Goal: Task Accomplishment & Management: Use online tool/utility

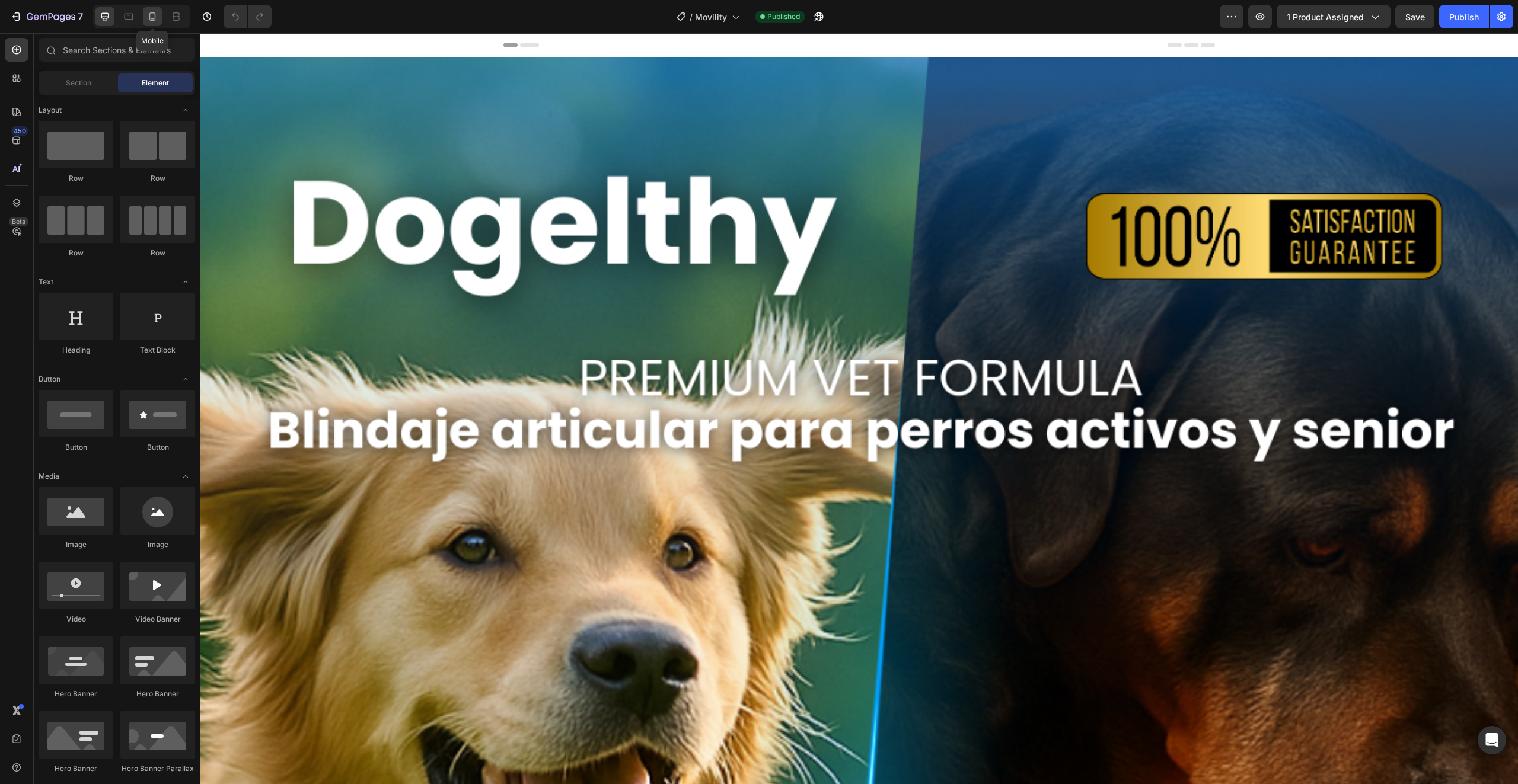
click at [148, 12] on icon at bounding box center [153, 17] width 12 height 12
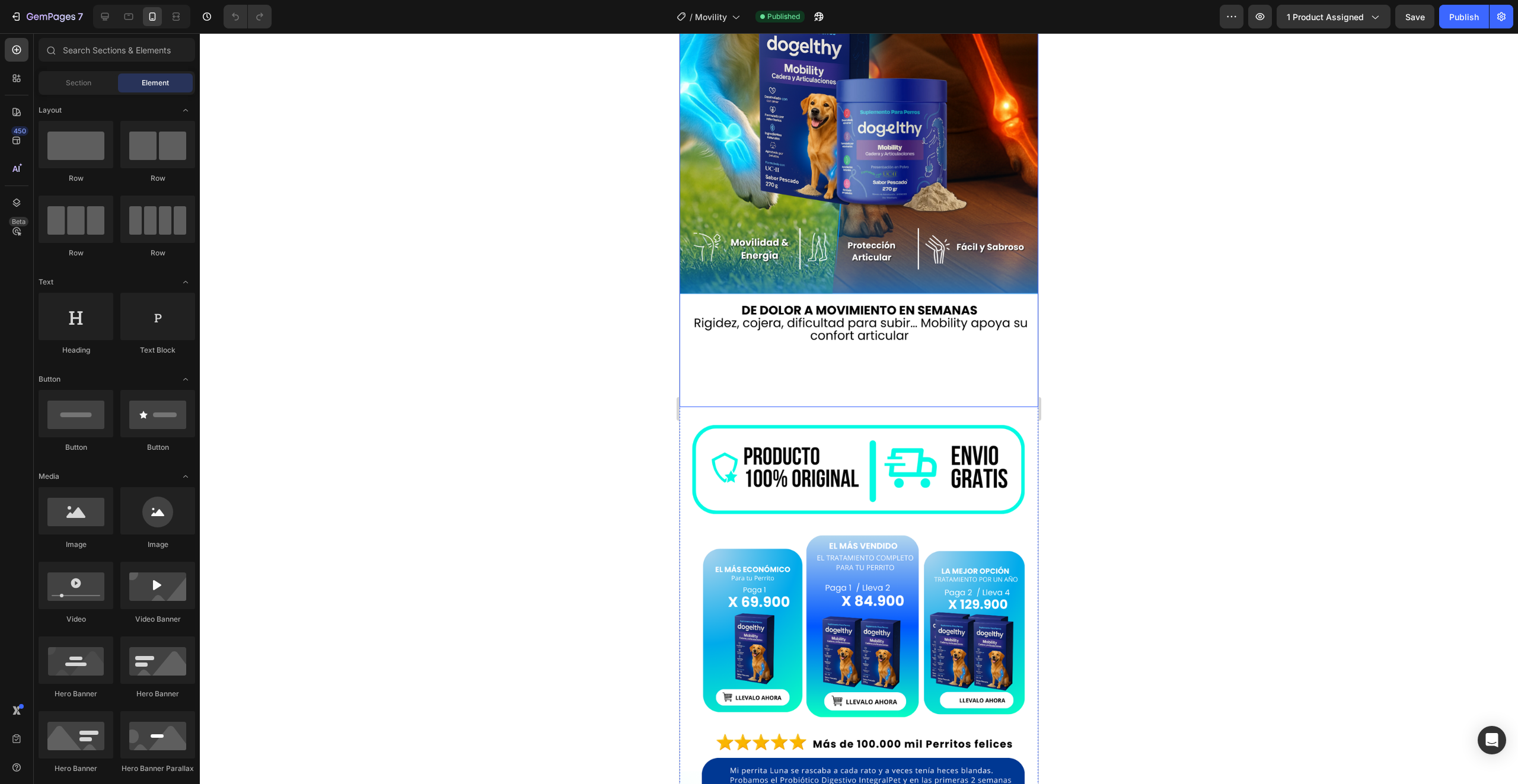
scroll to position [534, 0]
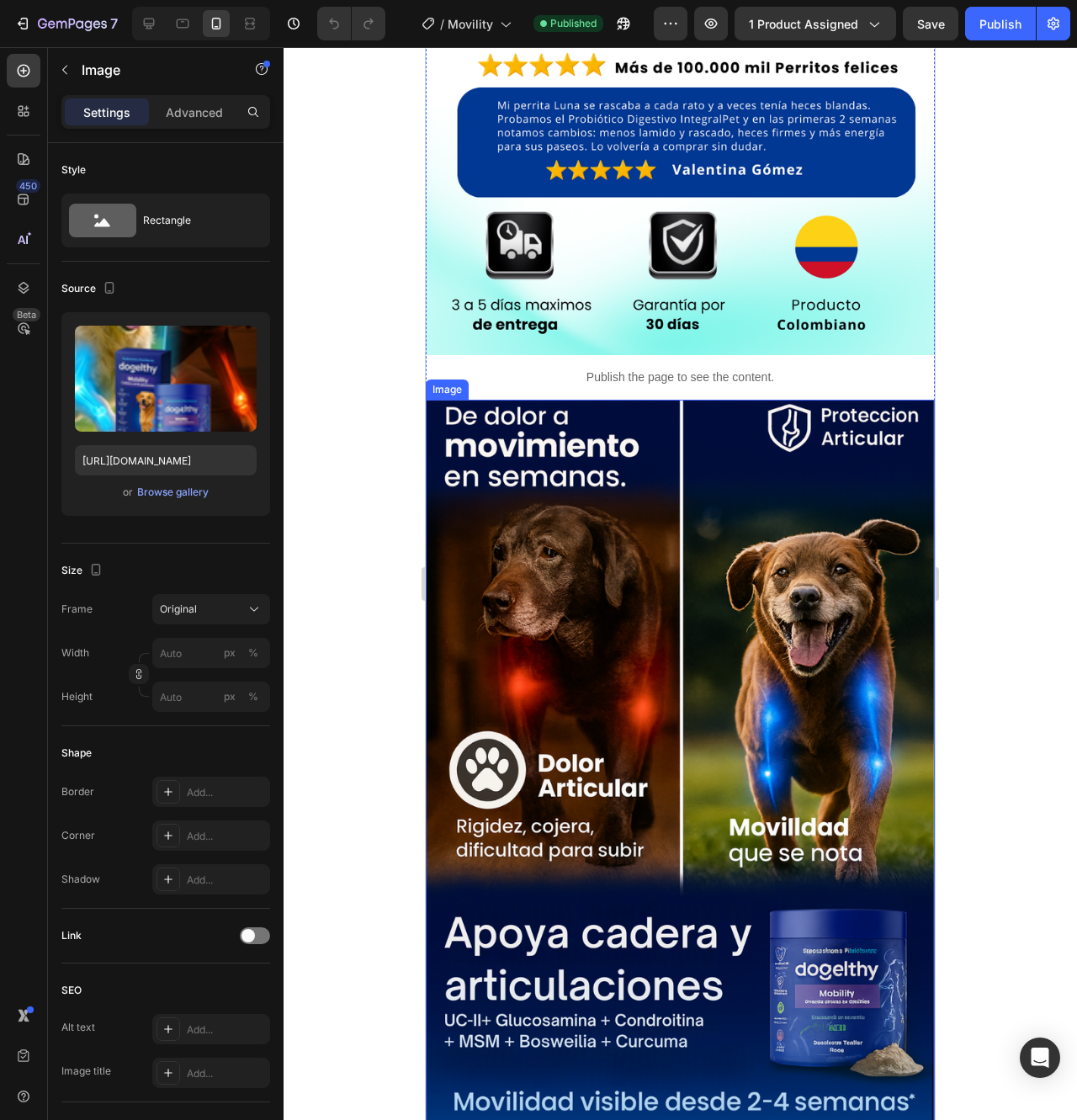
scroll to position [1178, 0]
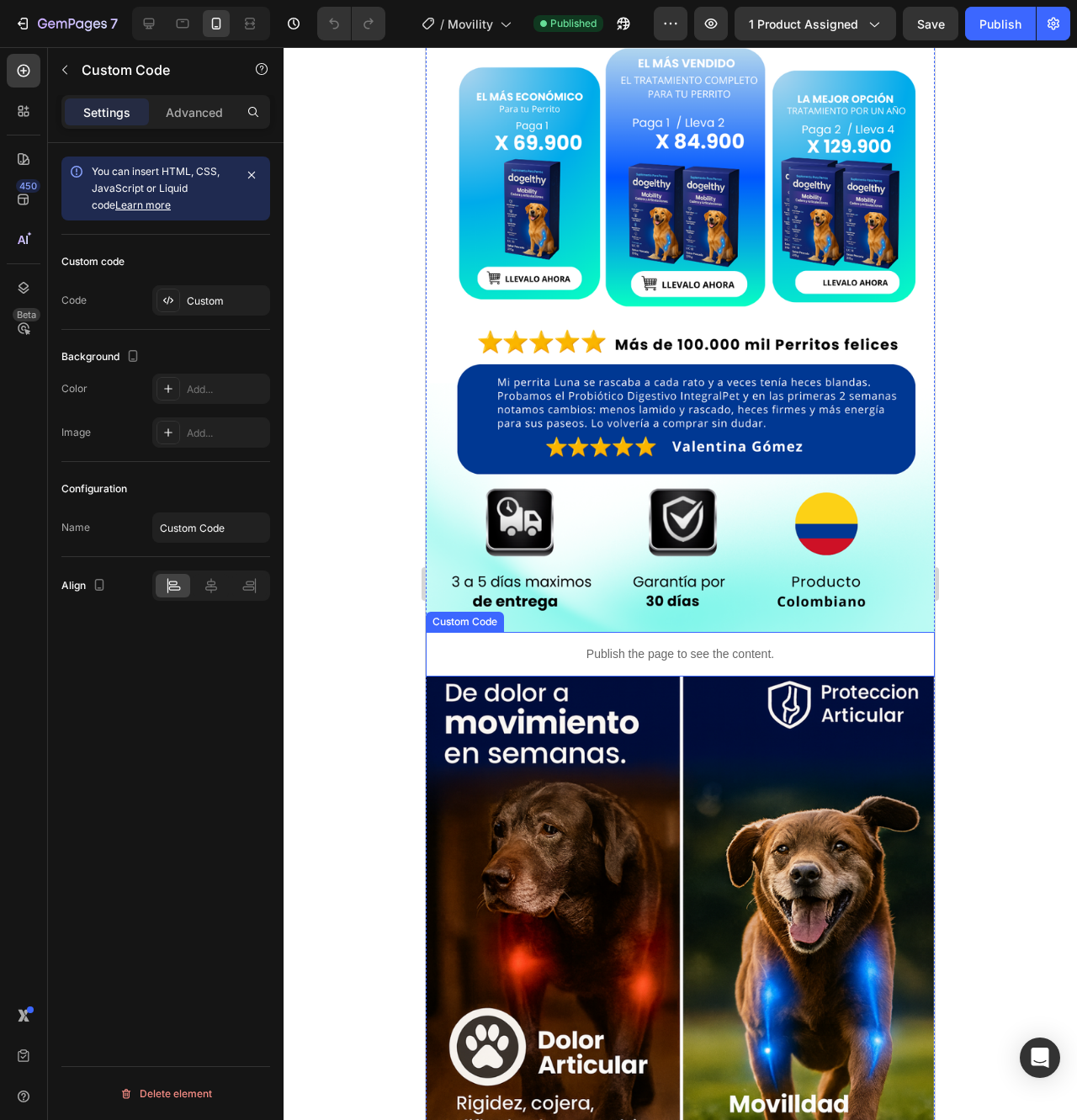
click at [499, 646] on p "Publish the page to see the content." at bounding box center [680, 654] width 509 height 18
click at [198, 104] on p "Advanced" at bounding box center [195, 112] width 57 height 18
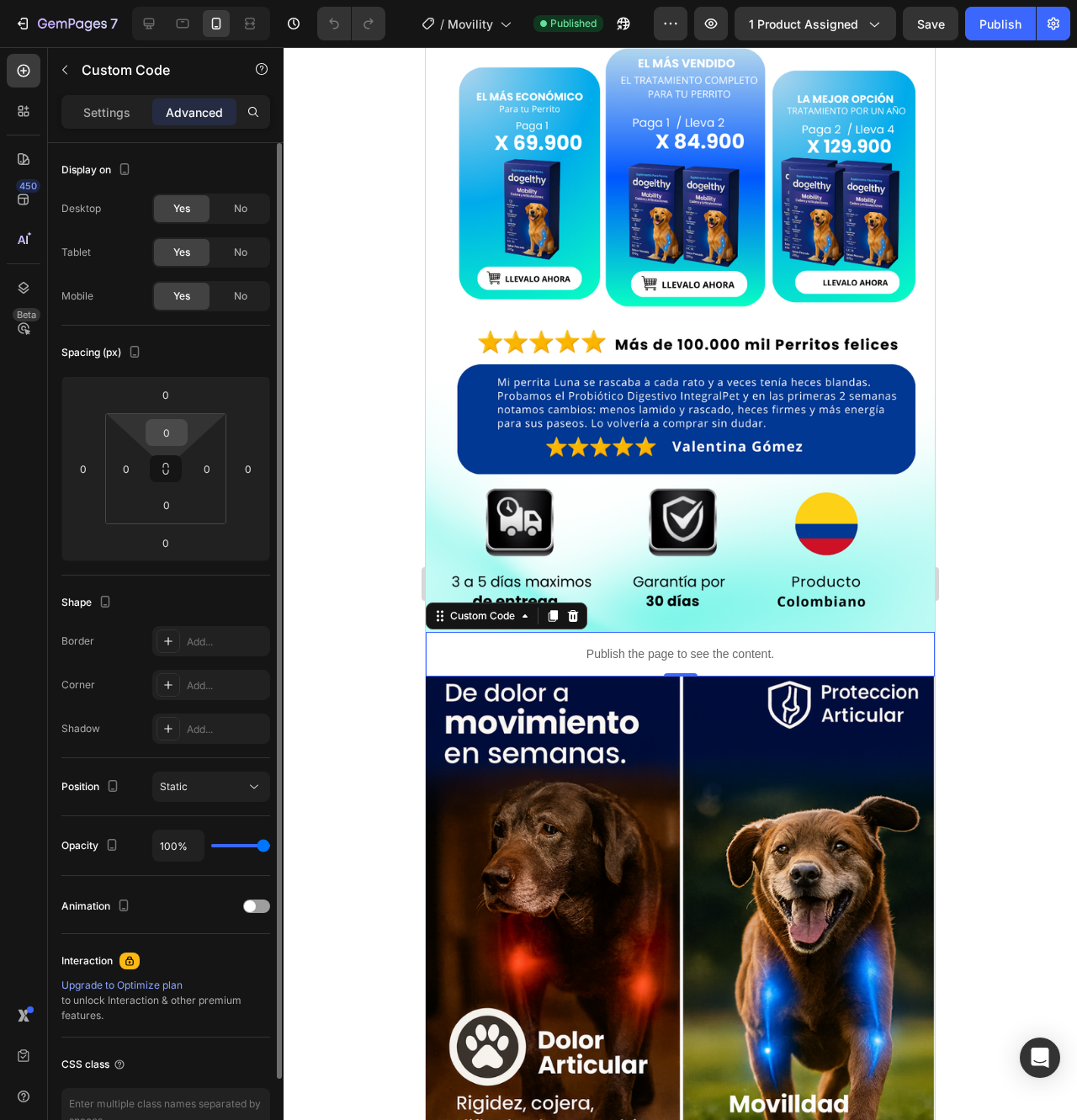
click at [174, 441] on input "0" at bounding box center [167, 432] width 34 height 25
click at [167, 433] on input "0" at bounding box center [167, 432] width 34 height 25
type input "-"
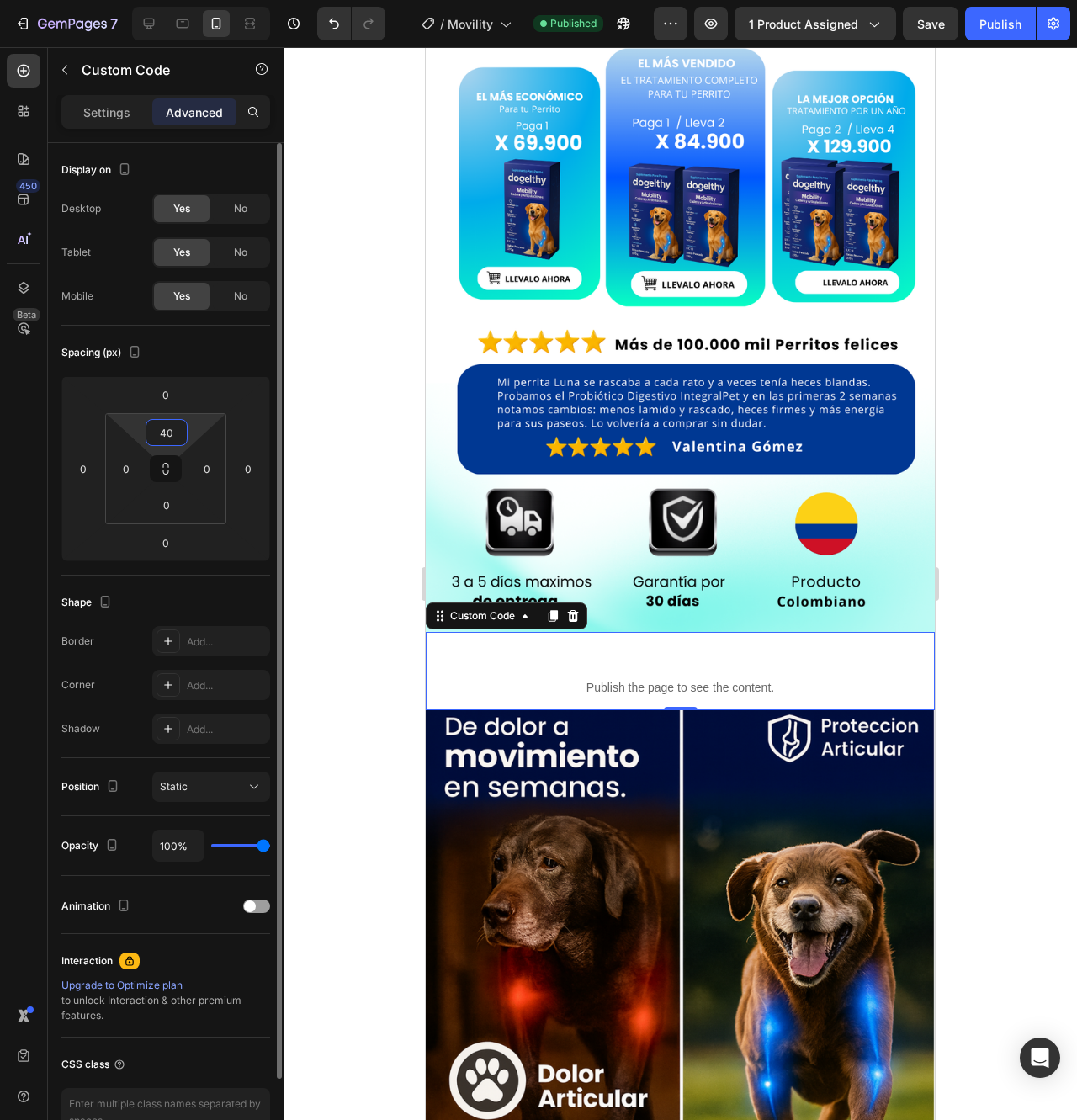
type input "4"
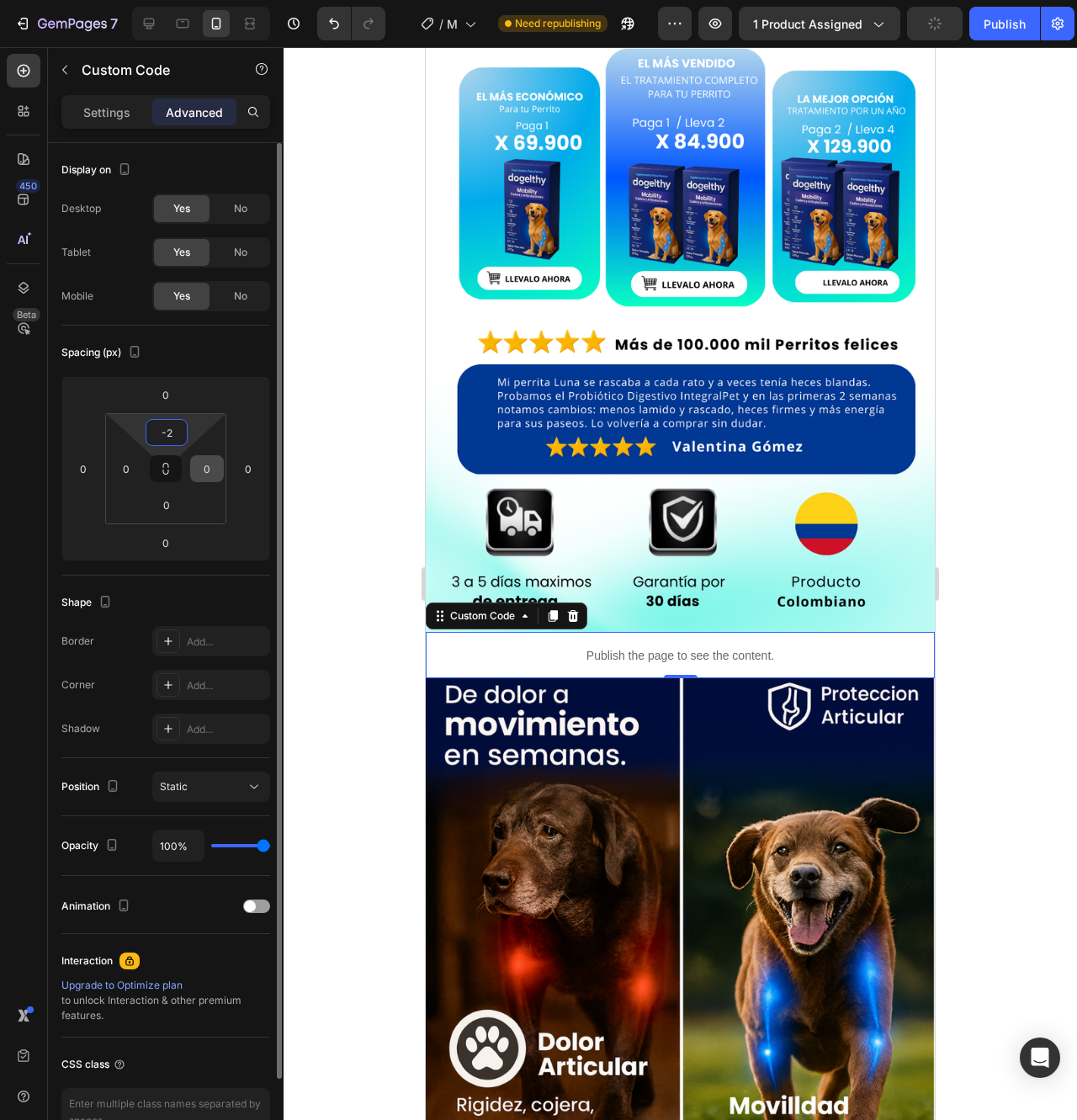
type input "-"
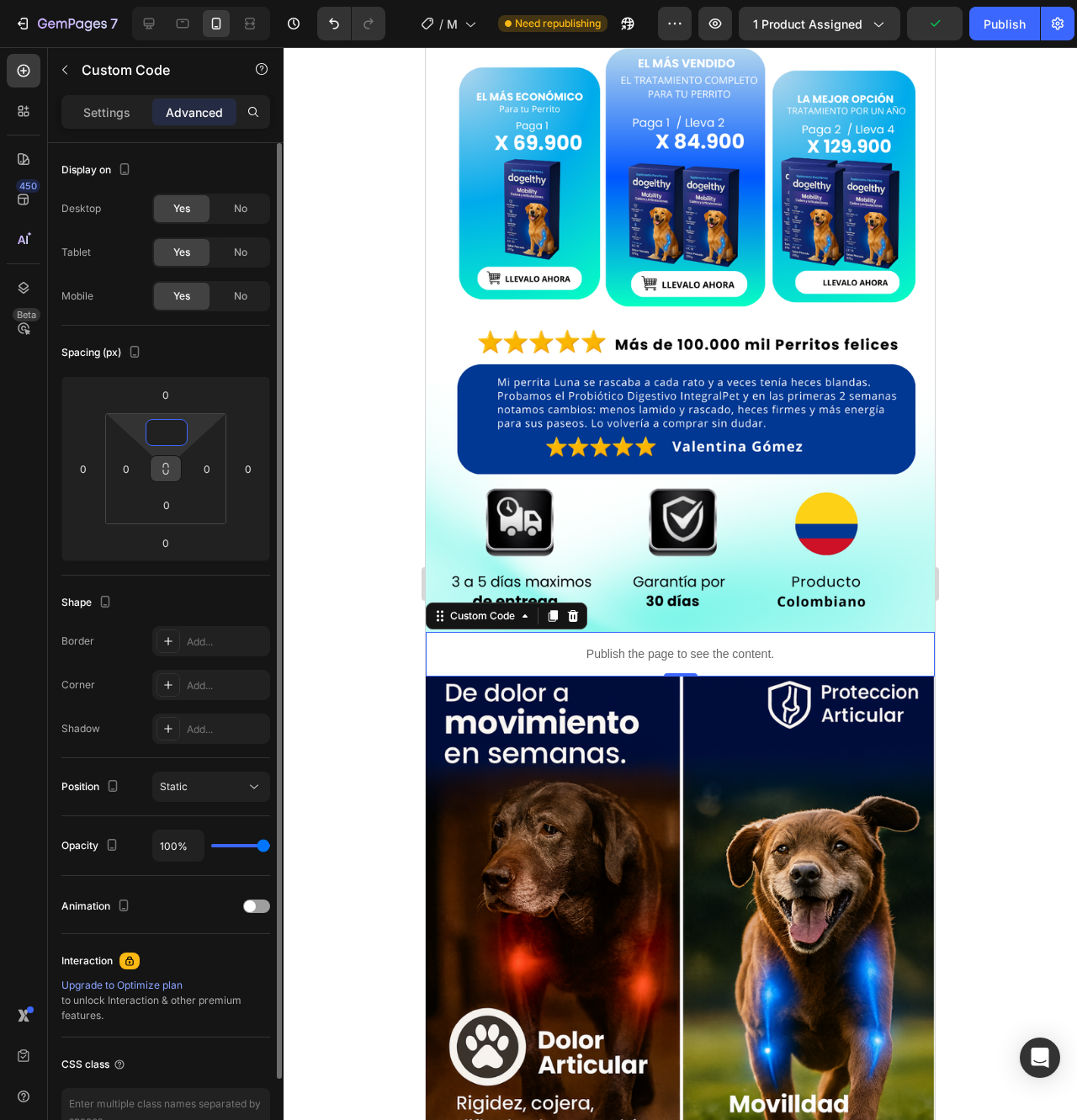
type input "0"
click at [163, 469] on icon at bounding box center [166, 469] width 13 height 13
click at [166, 469] on icon at bounding box center [166, 472] width 6 height 5
click at [169, 514] on input "0" at bounding box center [167, 505] width 34 height 25
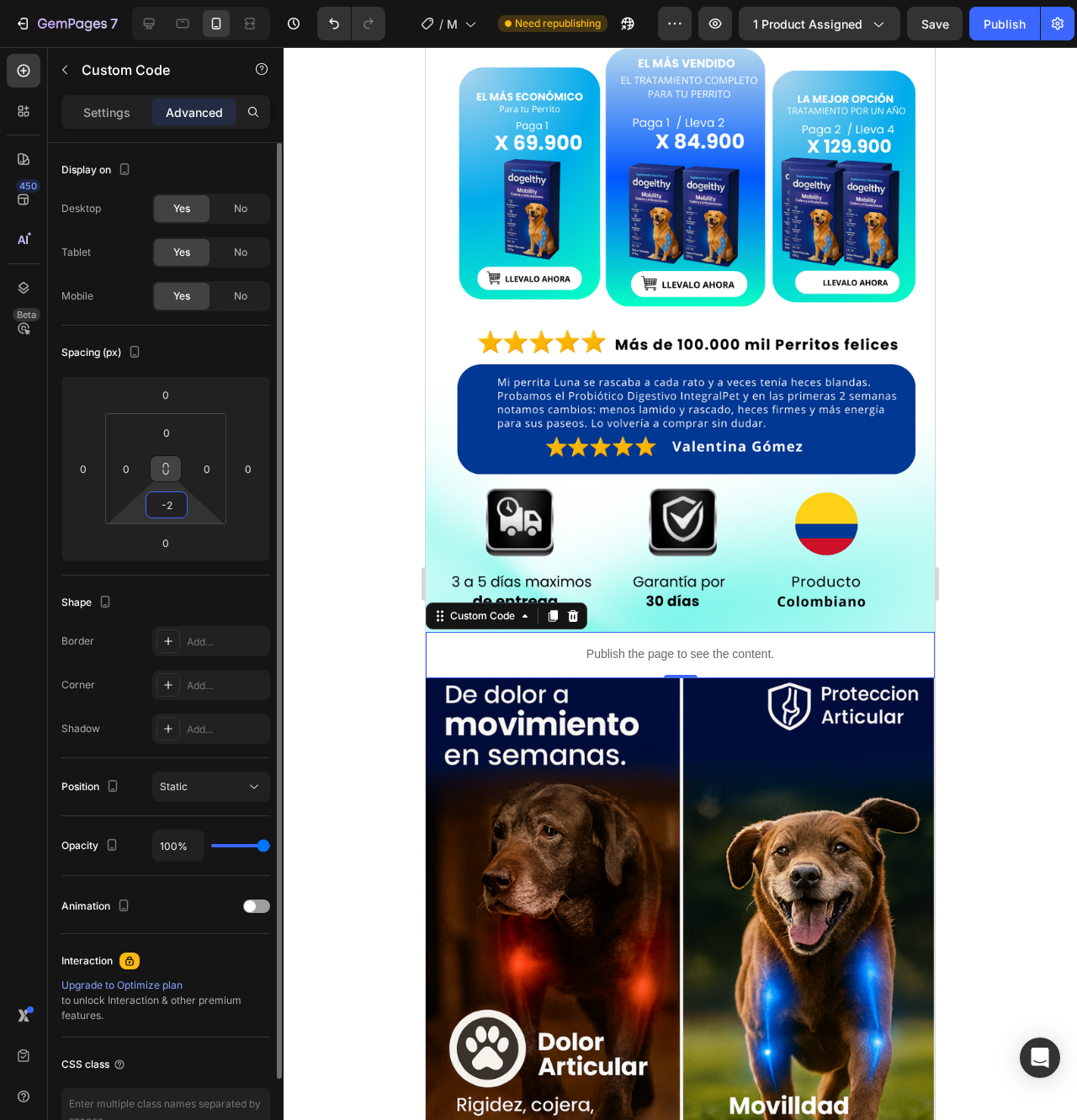
type input "-"
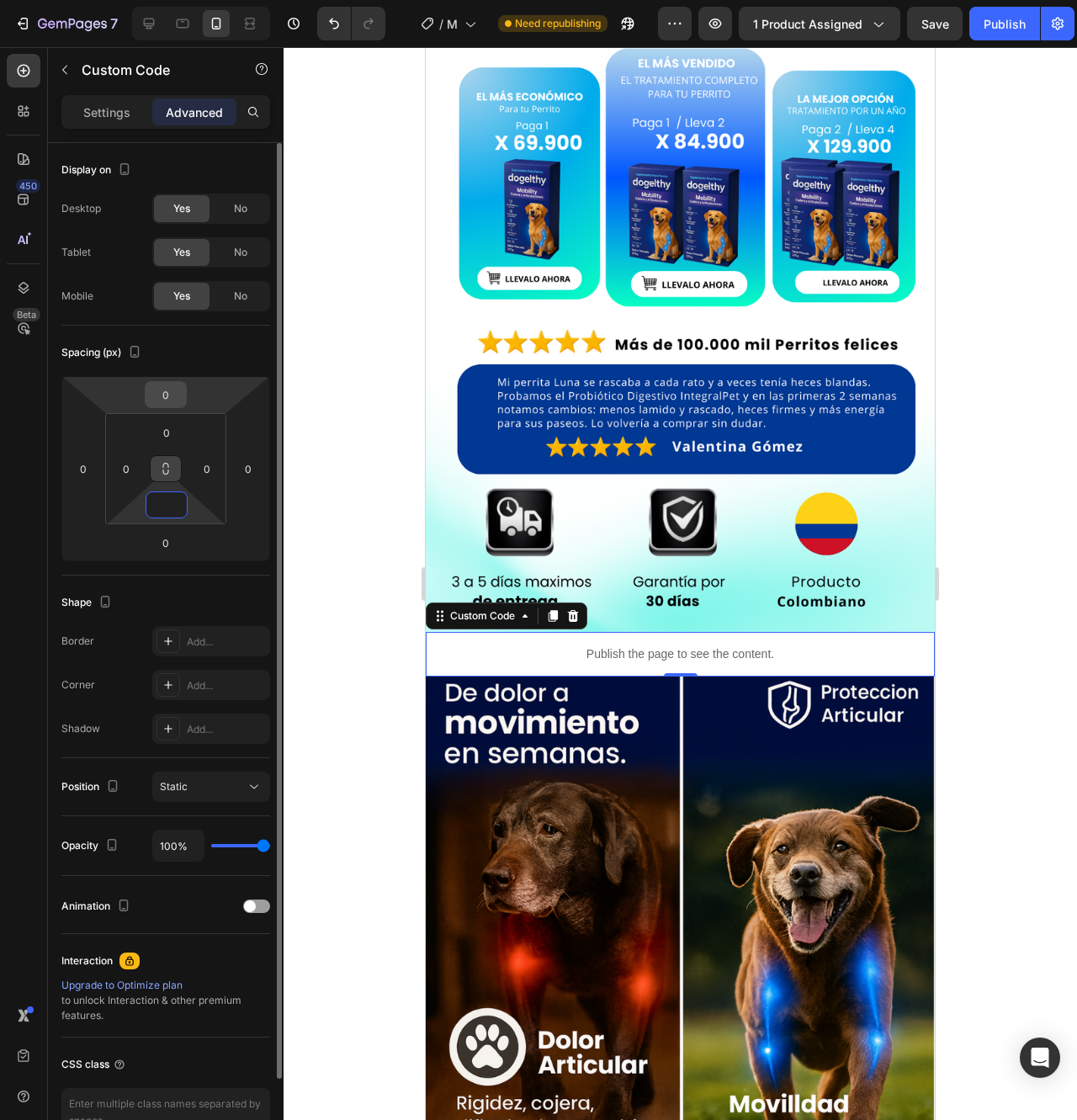
type input "0"
click at [182, 392] on input "0" at bounding box center [166, 394] width 34 height 25
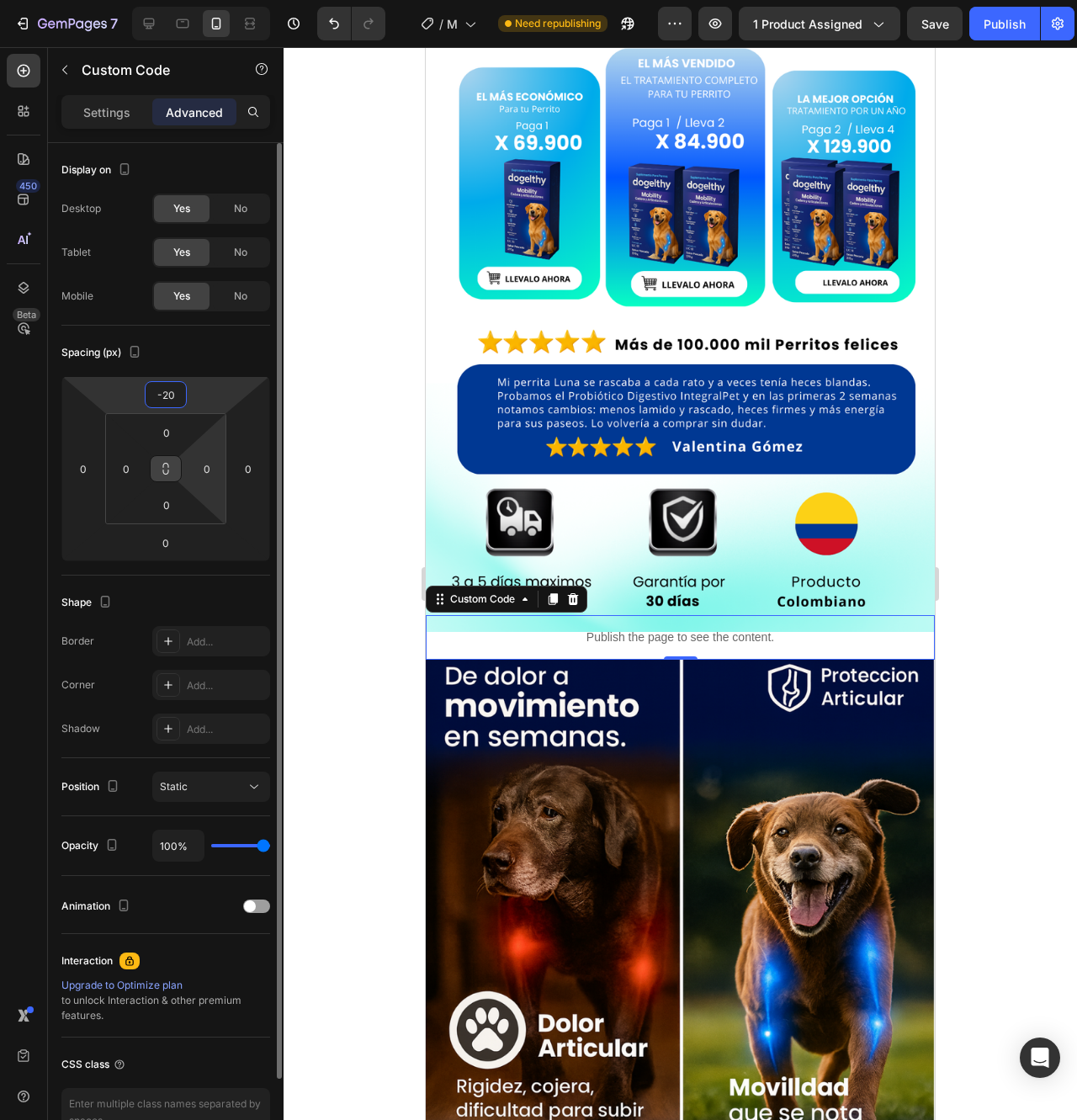
type input "-2"
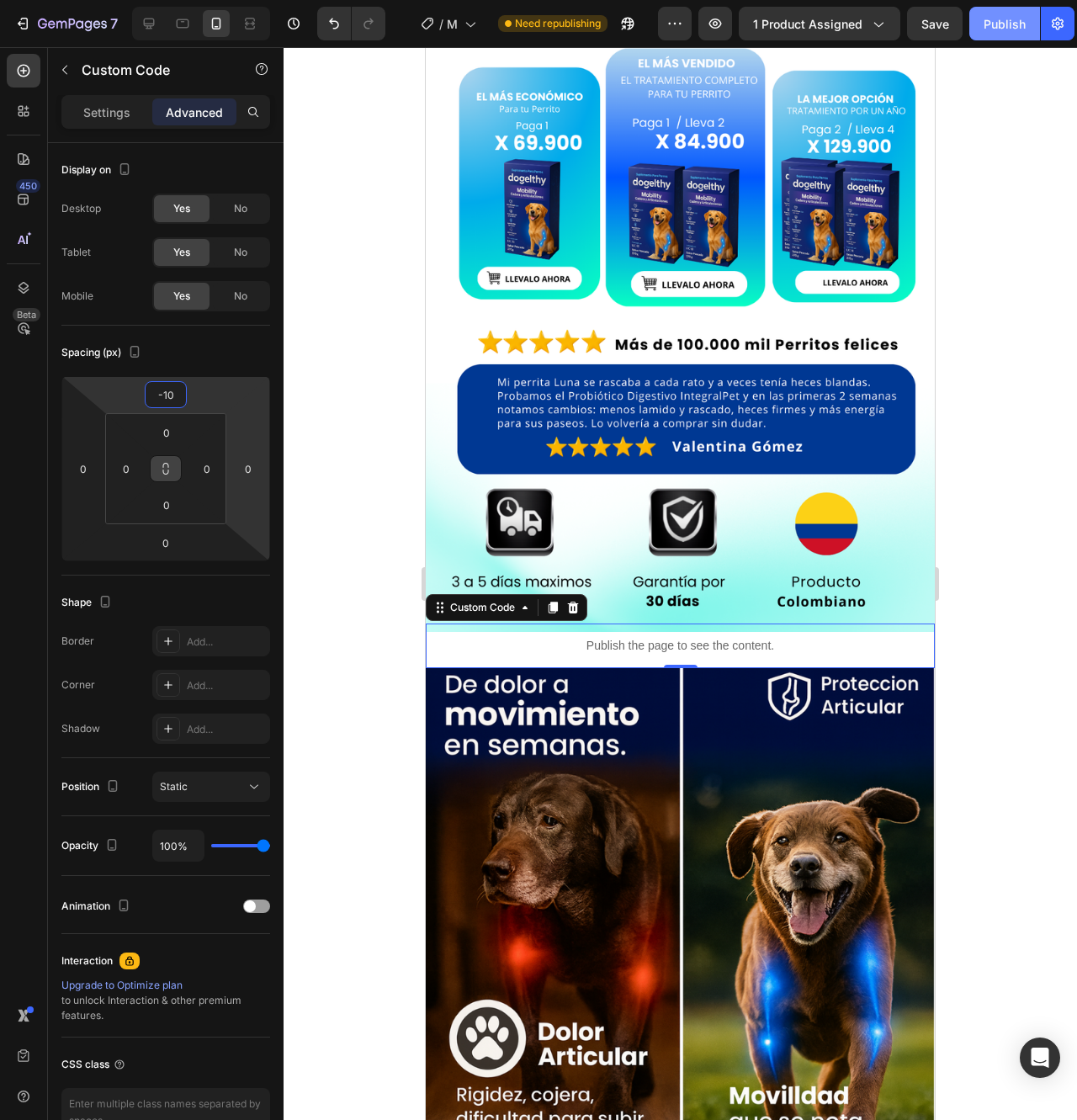
type input "-10"
click at [993, 9] on button "Publish" at bounding box center [1005, 24] width 71 height 34
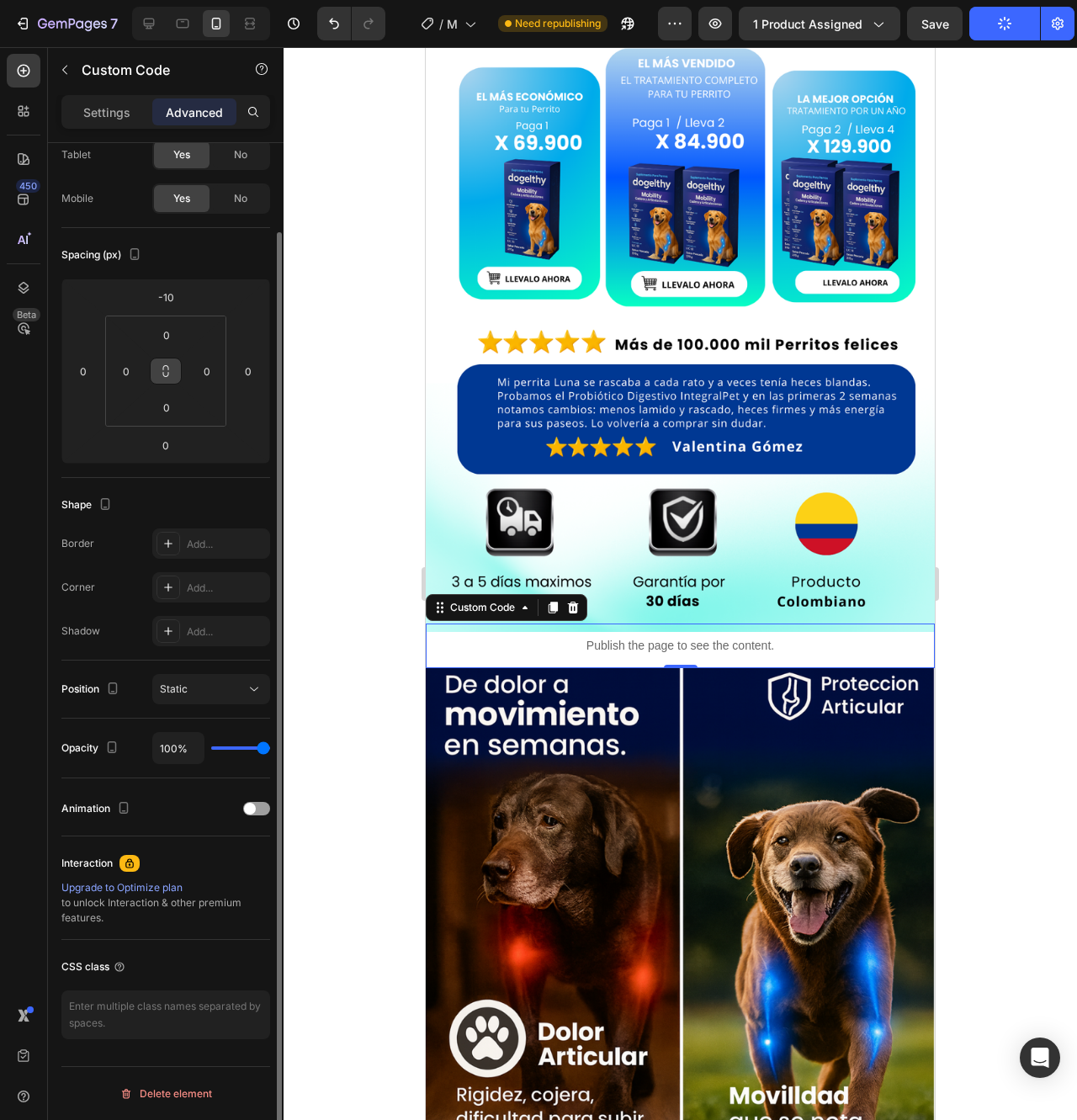
scroll to position [0, 0]
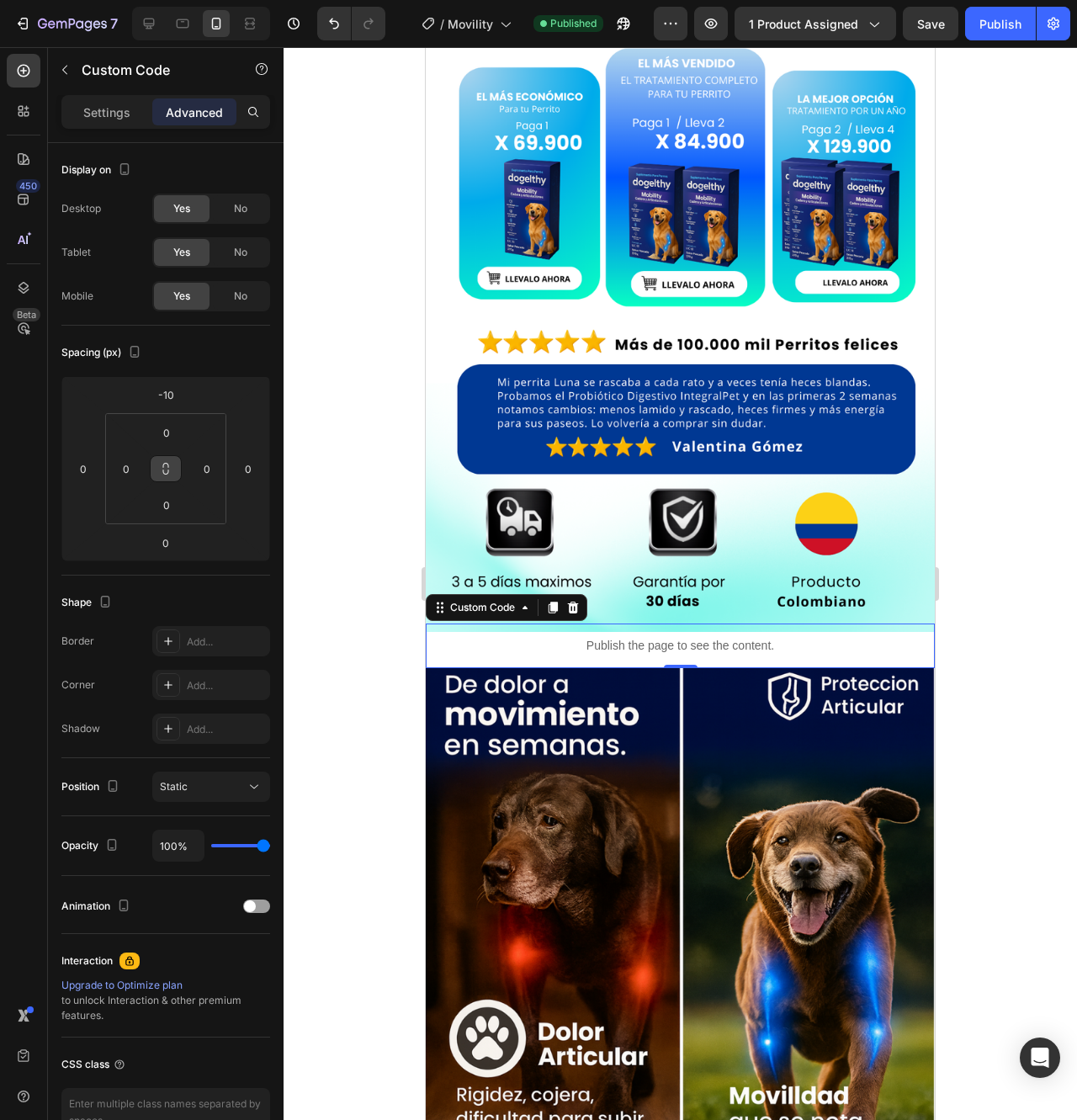
click at [488, 637] on p "Publish the page to see the content." at bounding box center [680, 646] width 509 height 18
click at [119, 110] on p "Settings" at bounding box center [107, 112] width 47 height 18
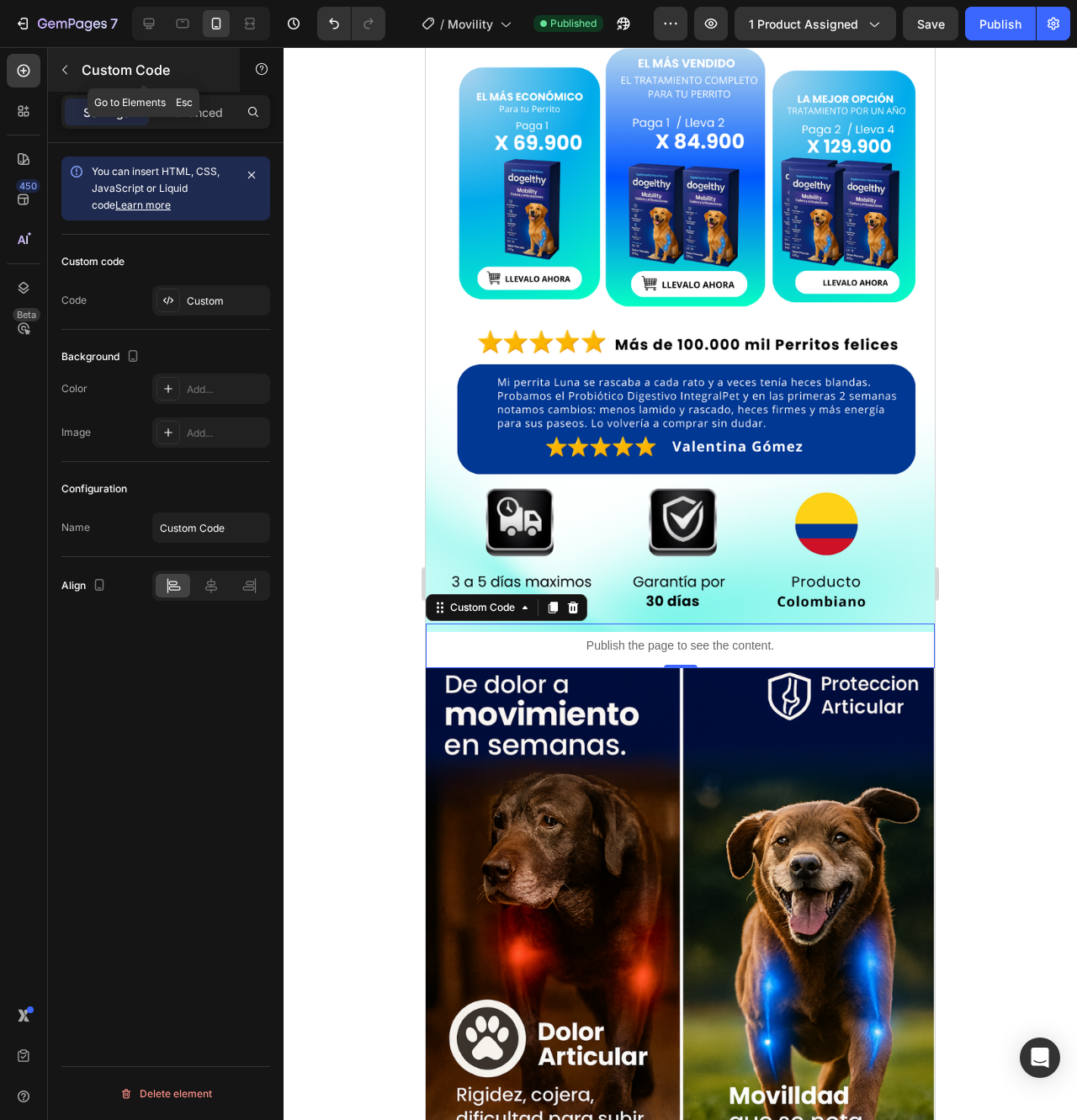
click at [67, 66] on icon "button" at bounding box center [65, 70] width 5 height 9
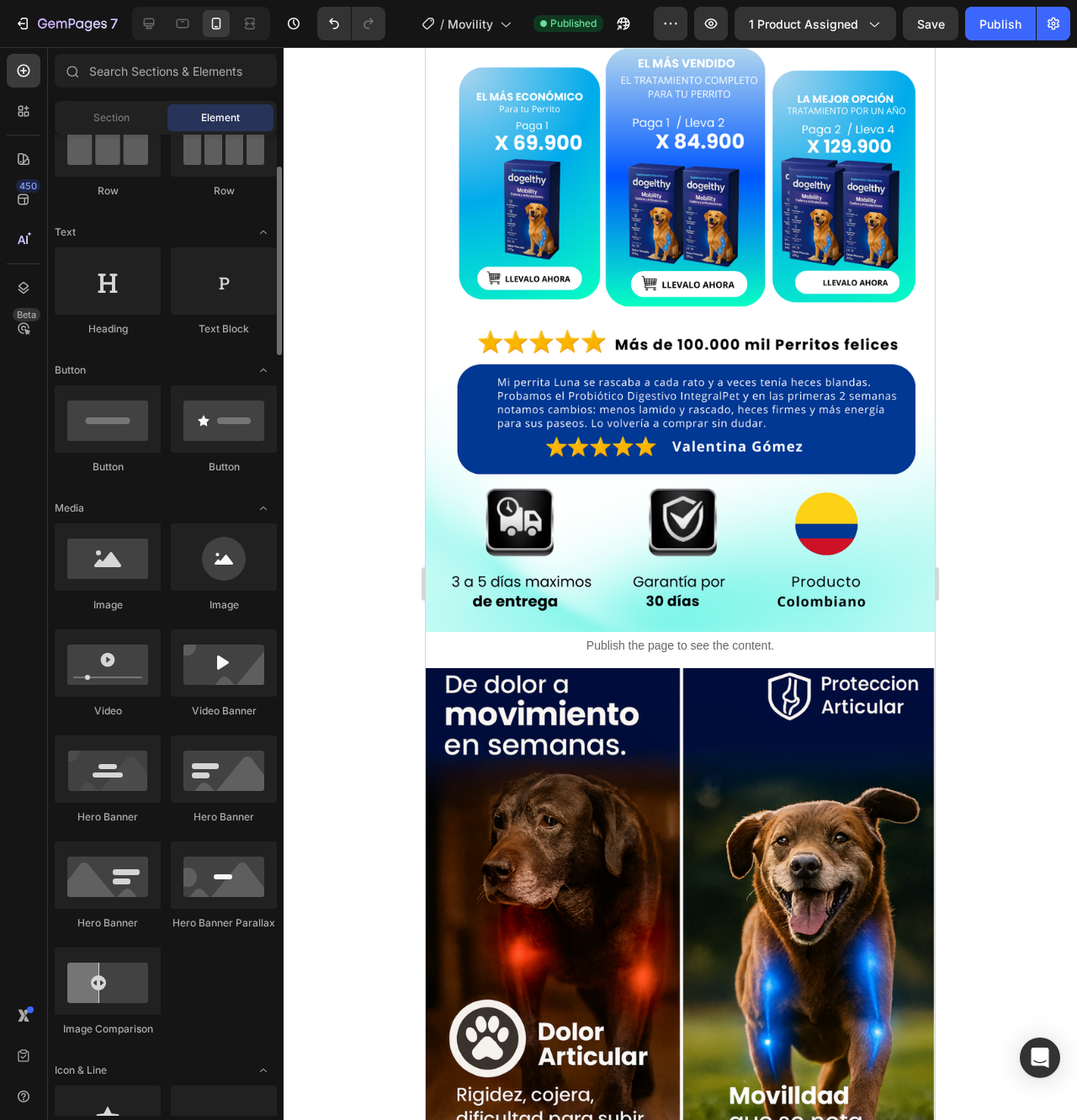
scroll to position [253, 0]
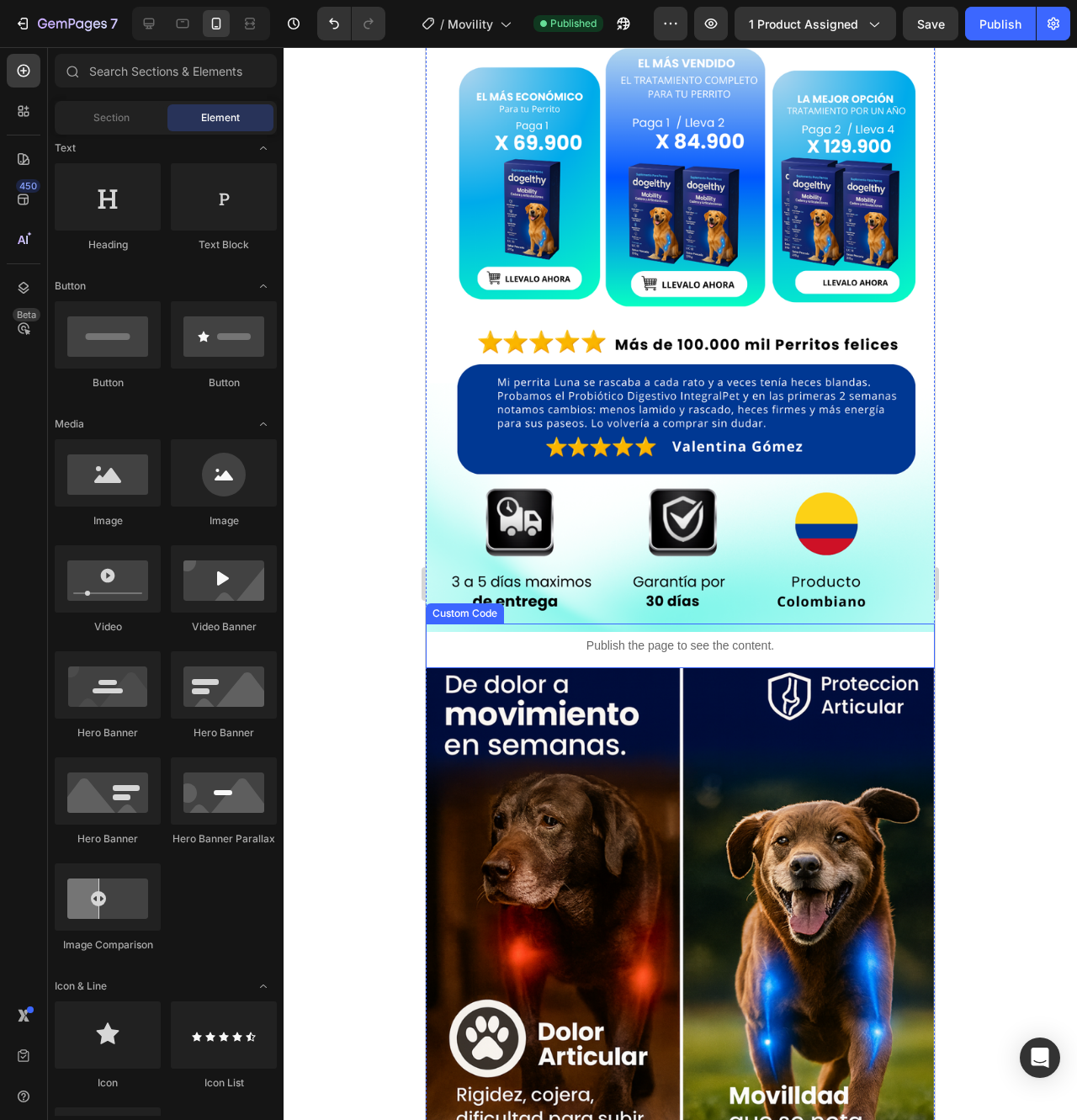
click at [502, 624] on div "Publish the page to see the content." at bounding box center [680, 646] width 509 height 45
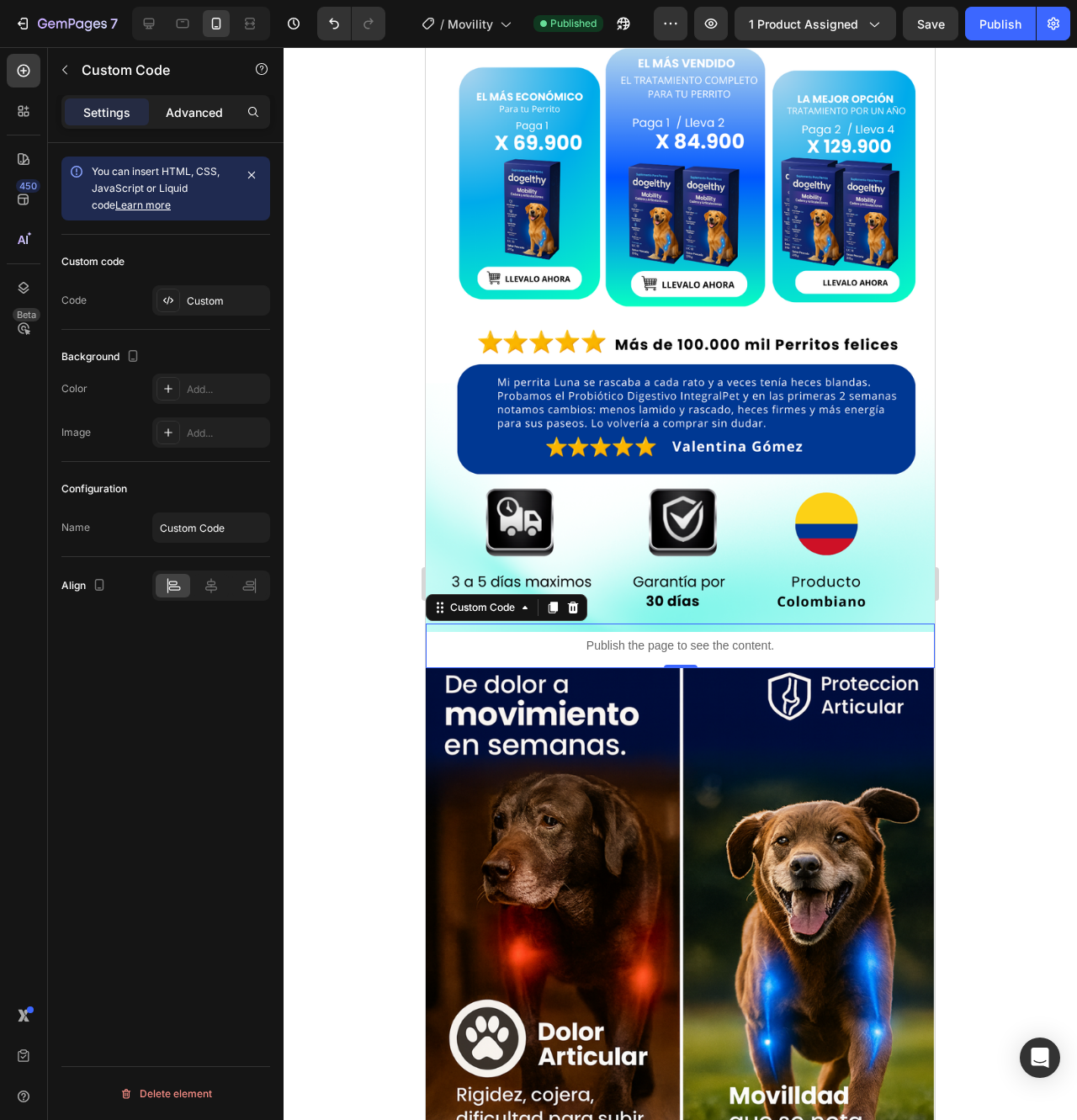
click at [197, 109] on p "Advanced" at bounding box center [195, 112] width 57 height 18
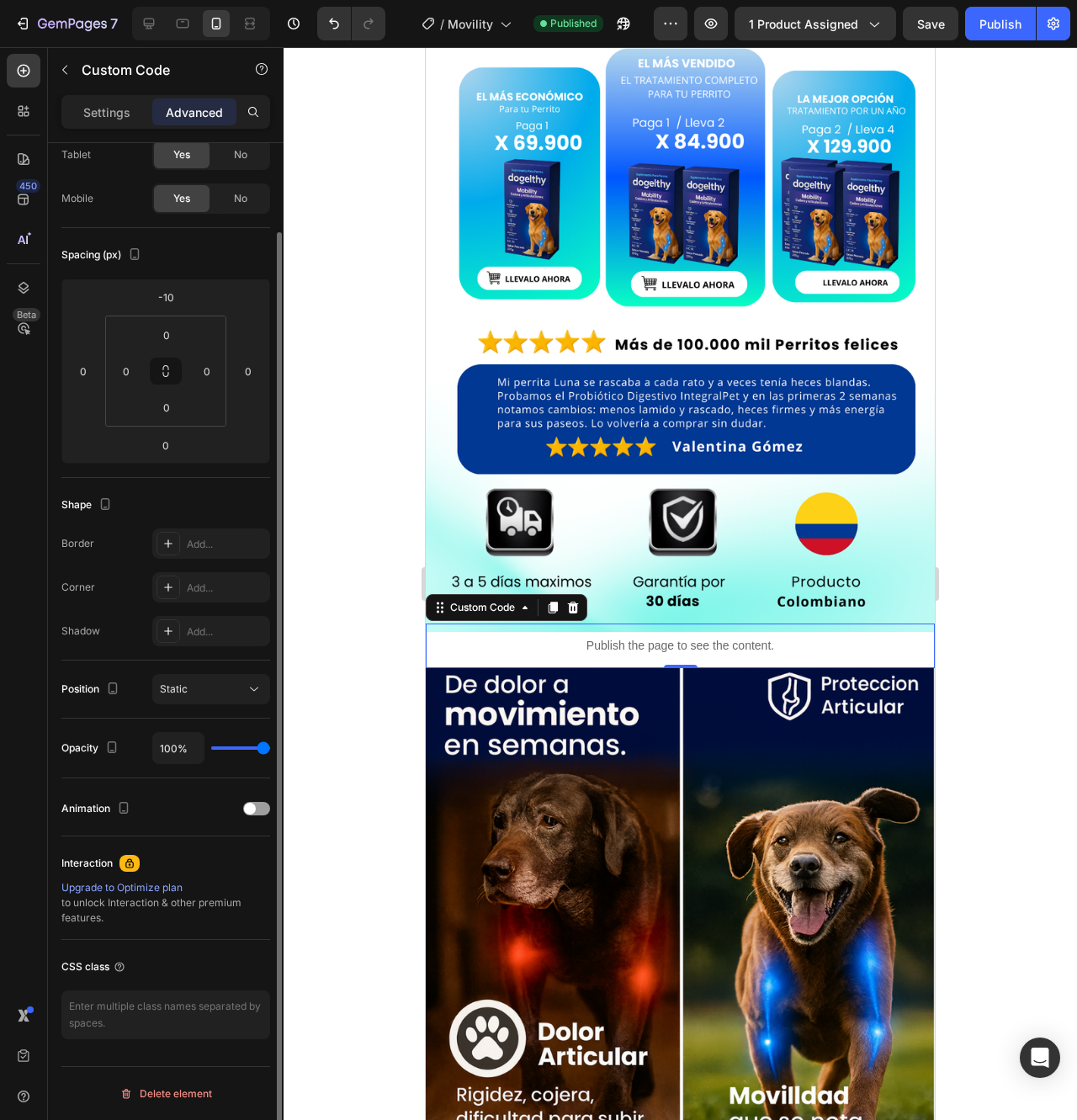
scroll to position [0, 0]
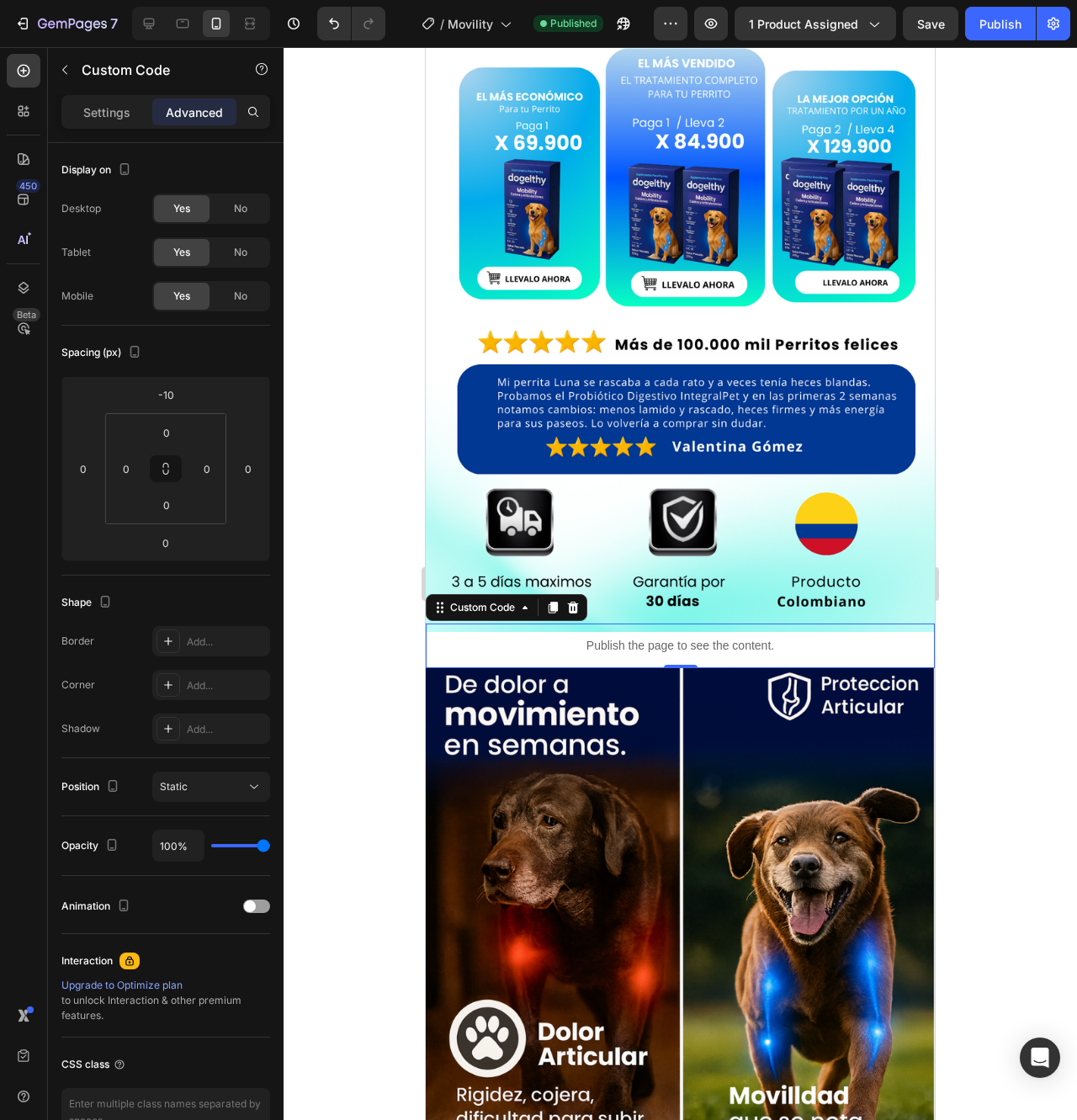
click at [436, 668] on img at bounding box center [680, 1029] width 509 height 722
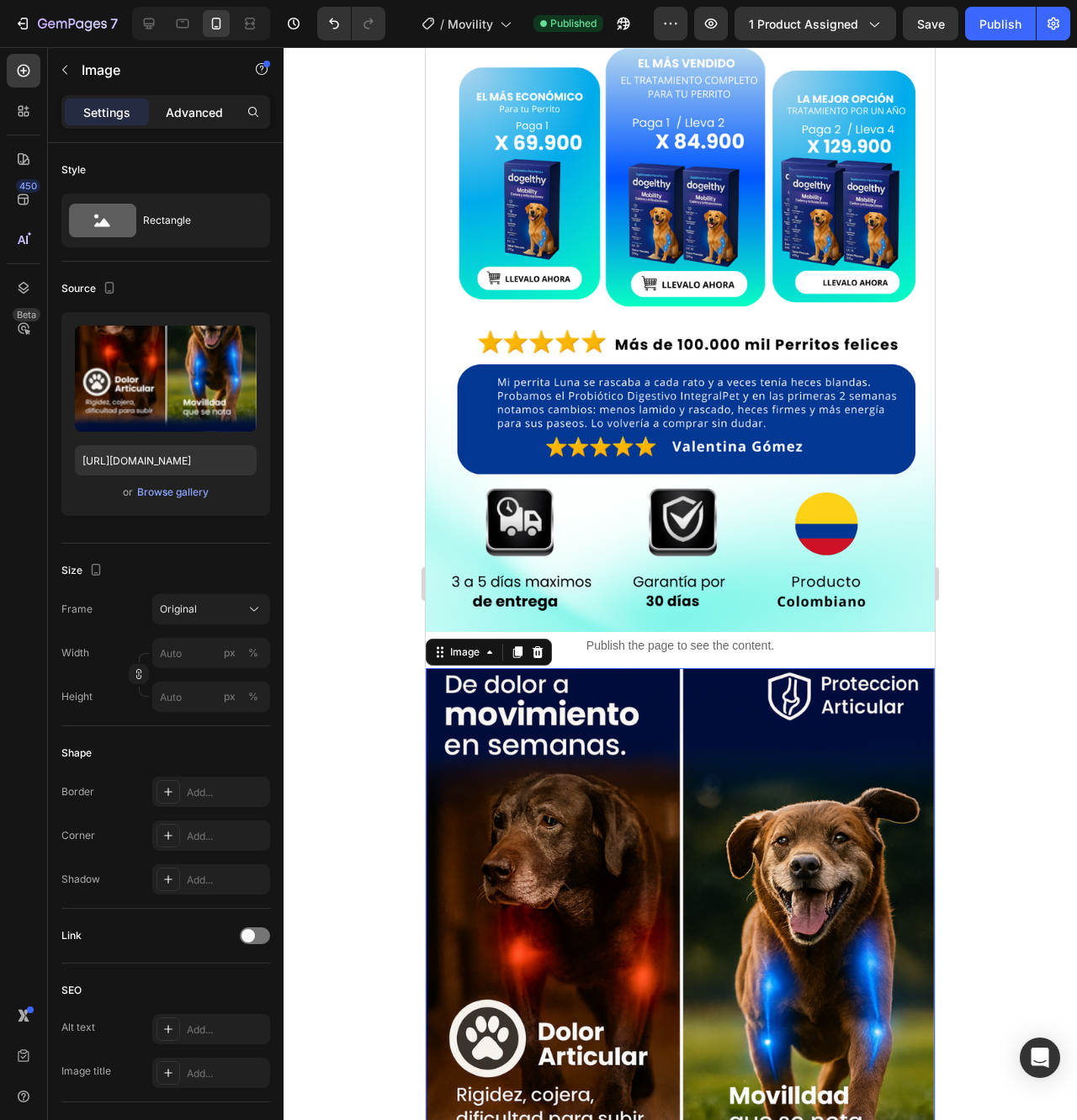
click at [205, 109] on p "Advanced" at bounding box center [195, 112] width 57 height 18
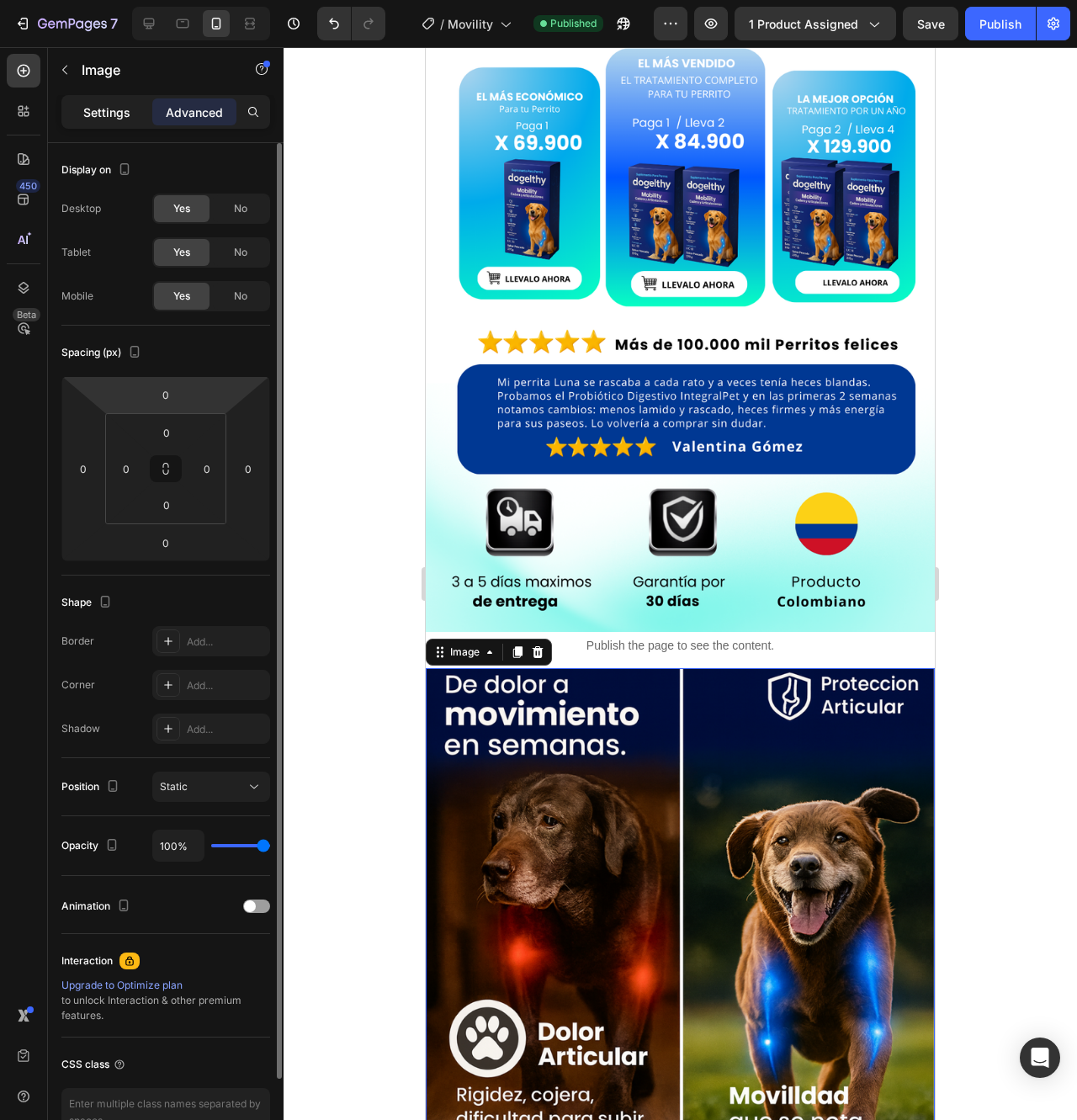
click at [96, 99] on div "Settings" at bounding box center [107, 112] width 84 height 27
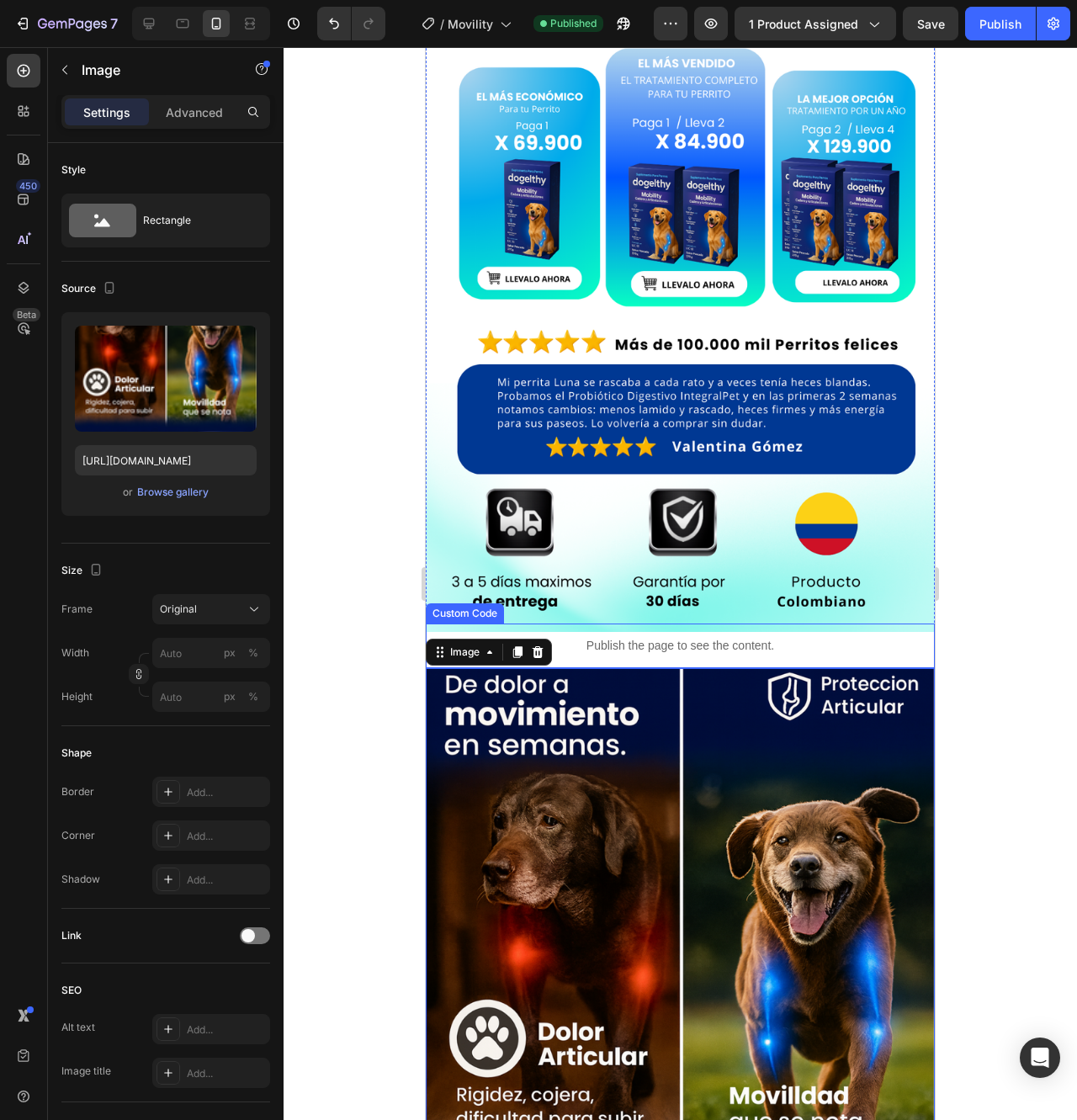
click at [577, 637] on p "Publish the page to see the content." at bounding box center [680, 646] width 509 height 18
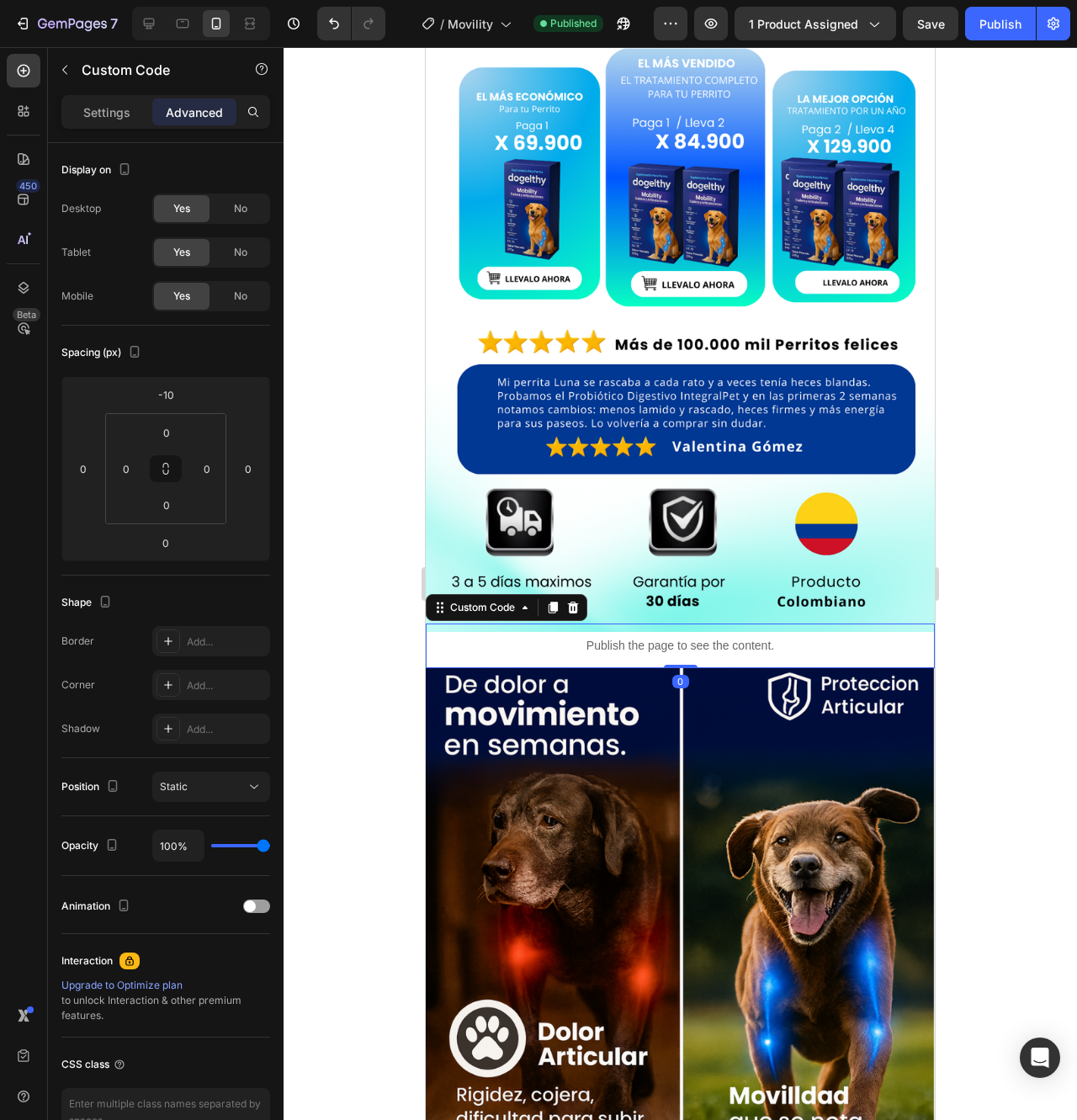
click at [594, 637] on p "Publish the page to see the content." at bounding box center [680, 646] width 509 height 18
click at [517, 600] on div "Custom Code" at bounding box center [482, 608] width 72 height 15
click at [505, 637] on p "Publish the page to see the content." at bounding box center [680, 646] width 509 height 18
click at [117, 123] on div "Settings" at bounding box center [107, 112] width 84 height 27
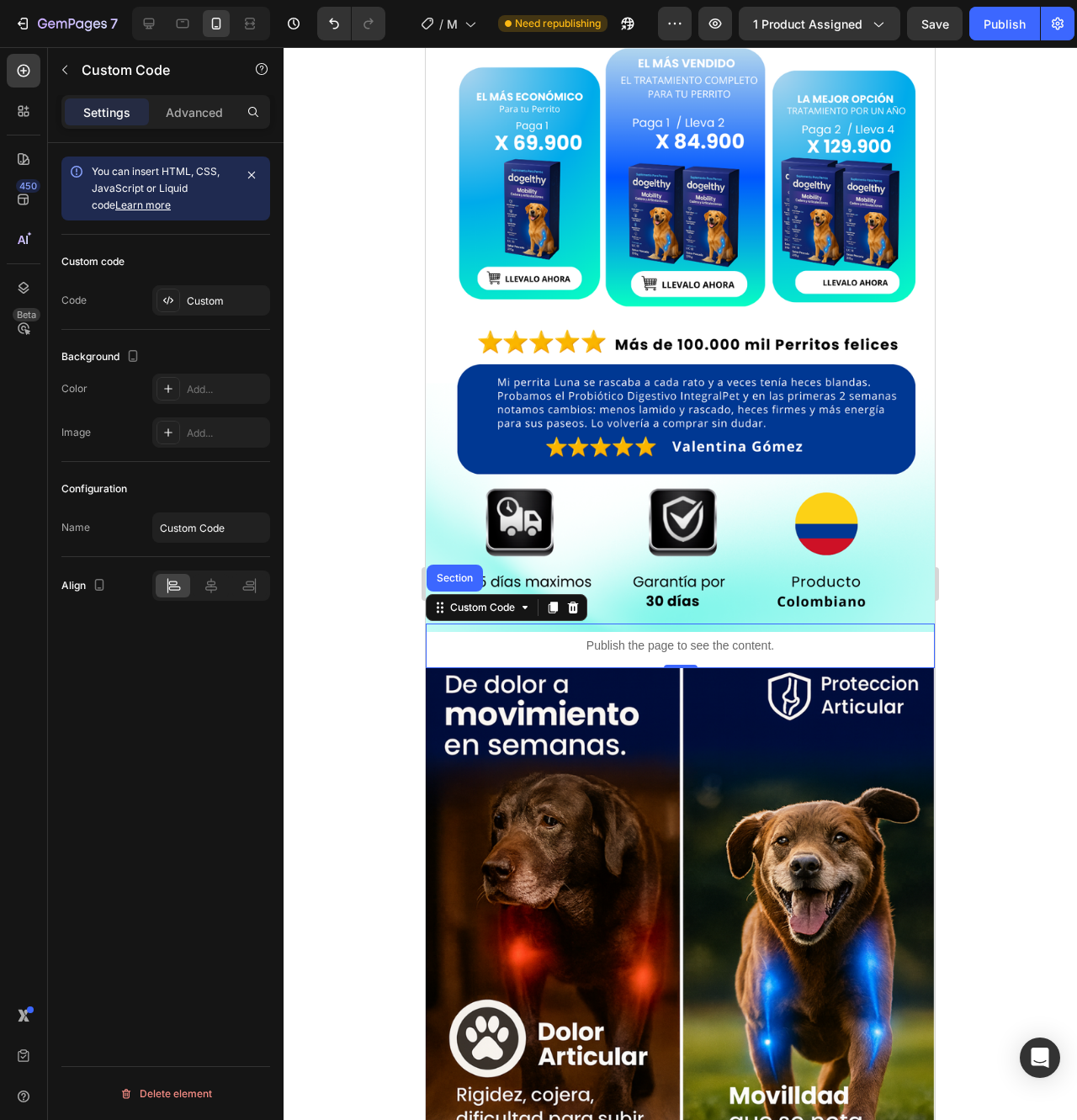
click at [744, 637] on p "Publish the page to see the content." at bounding box center [680, 646] width 509 height 18
click at [780, 637] on p "Publish the page to see the content." at bounding box center [680, 646] width 509 height 18
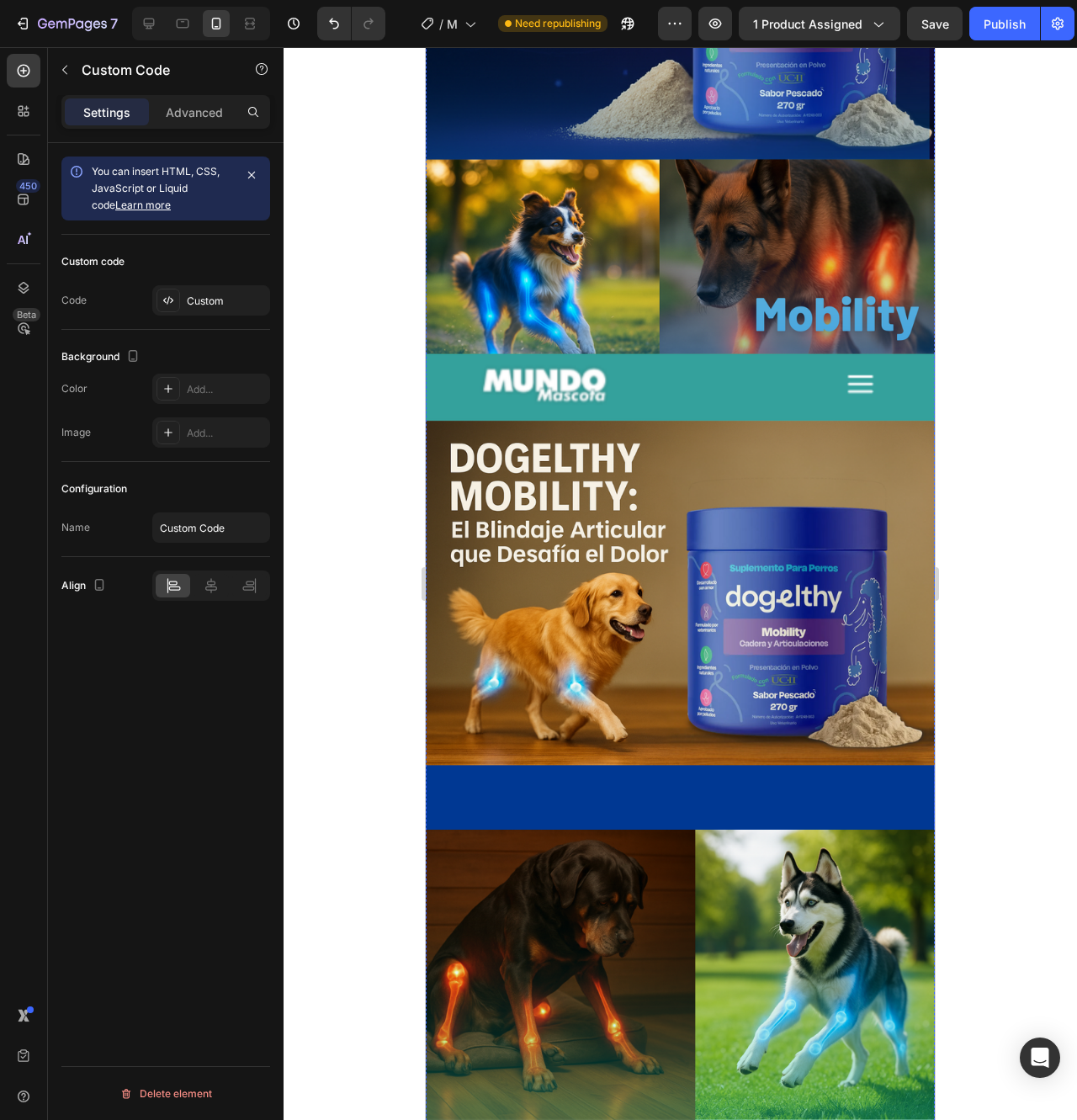
scroll to position [3451, 0]
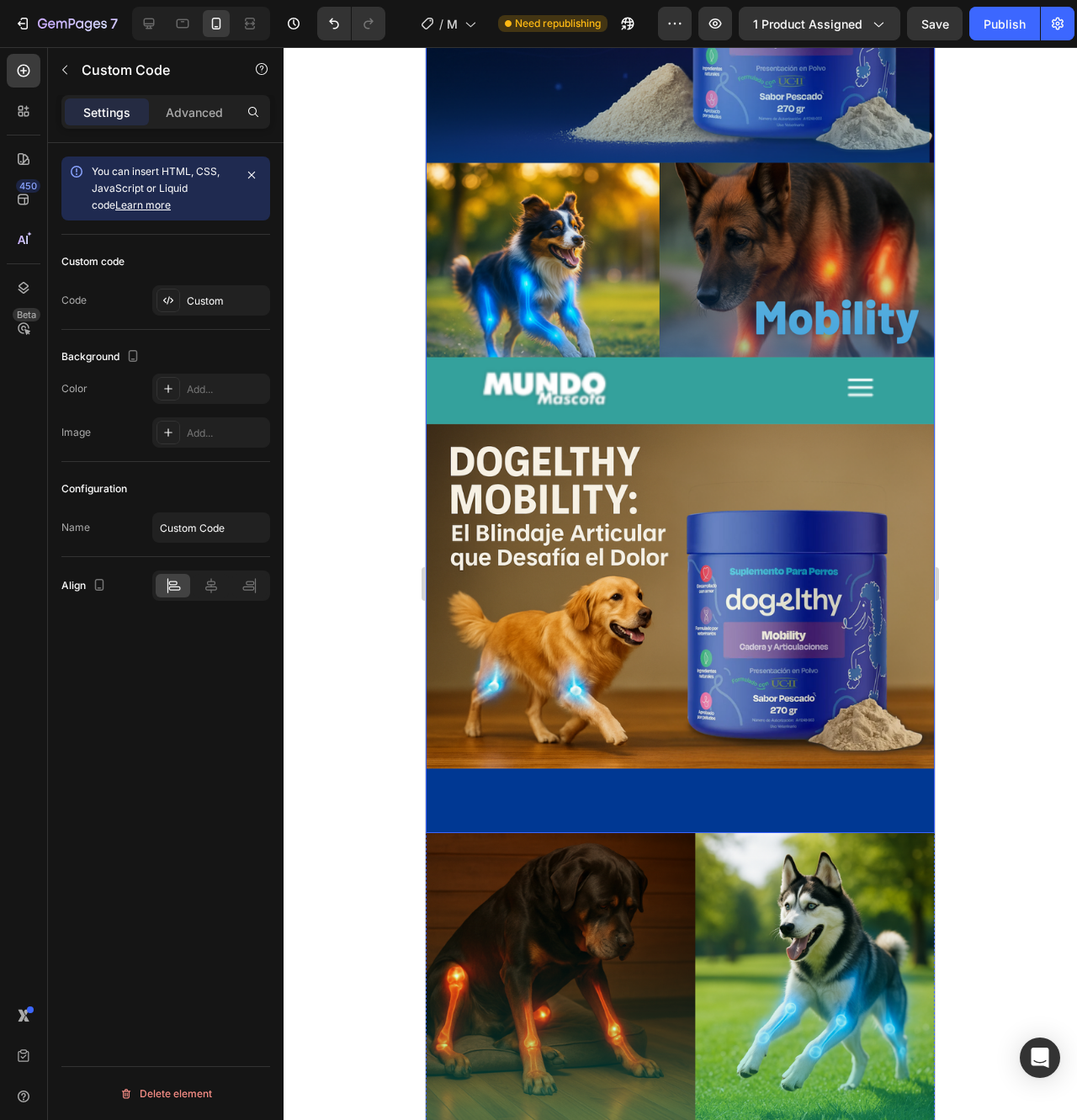
click at [742, 683] on img at bounding box center [680, 99] width 509 height 1469
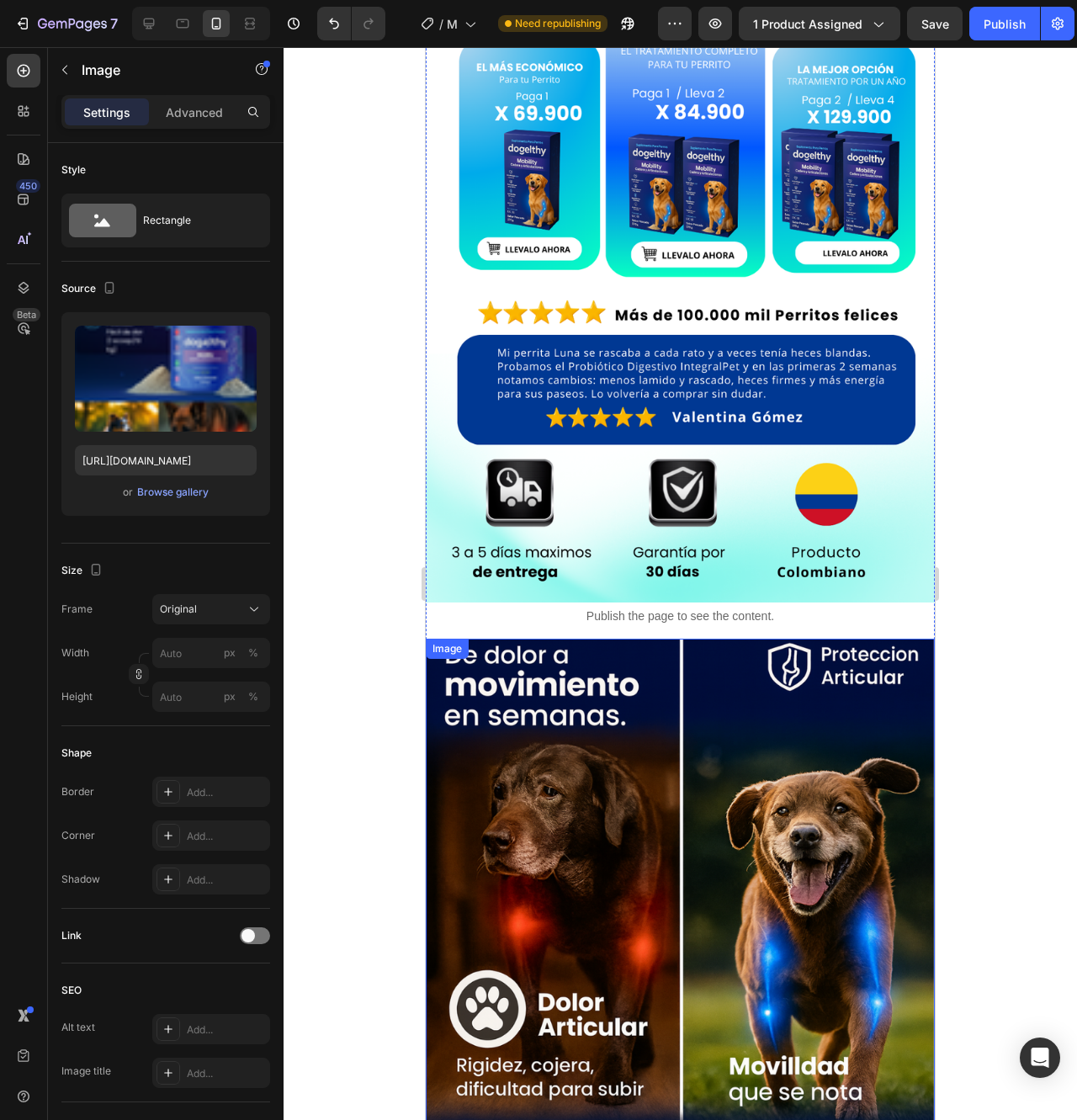
scroll to position [1178, 0]
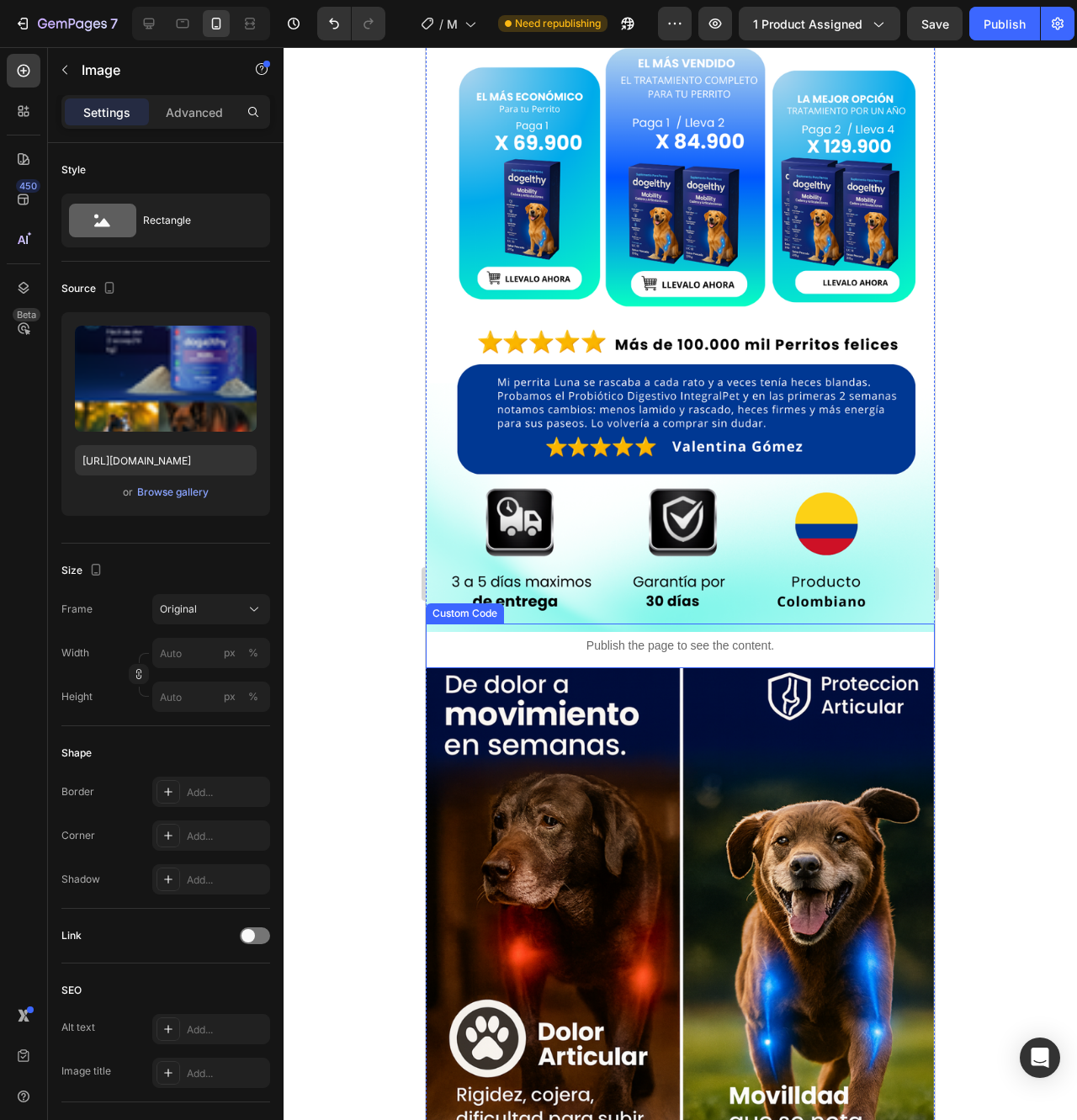
click at [765, 624] on div "Publish the page to see the content." at bounding box center [680, 646] width 509 height 45
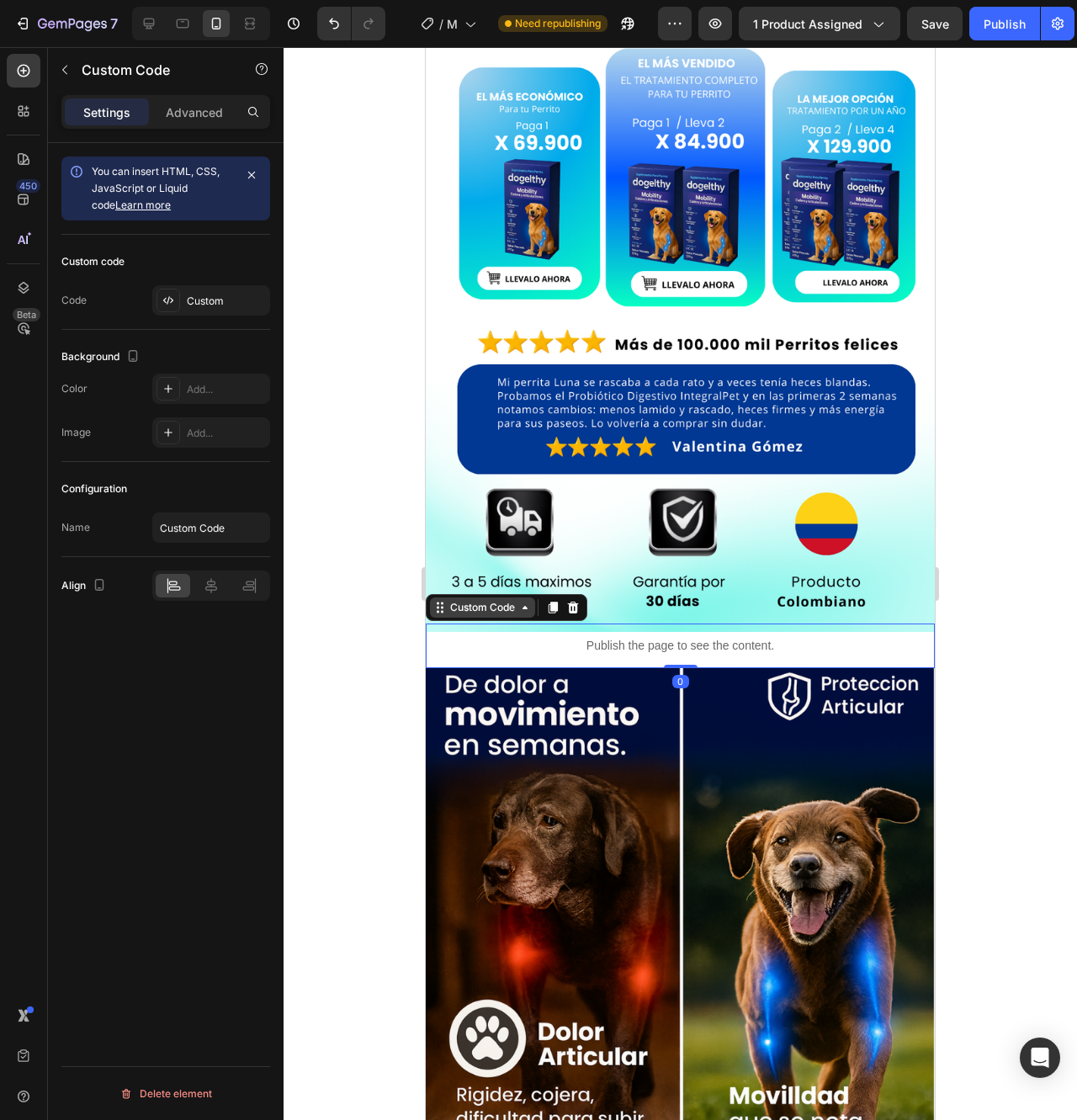
click at [524, 601] on icon at bounding box center [525, 608] width 13 height 13
click at [486, 600] on div "Custom Code" at bounding box center [482, 608] width 72 height 15
click at [201, 297] on div "Custom" at bounding box center [227, 302] width 79 height 15
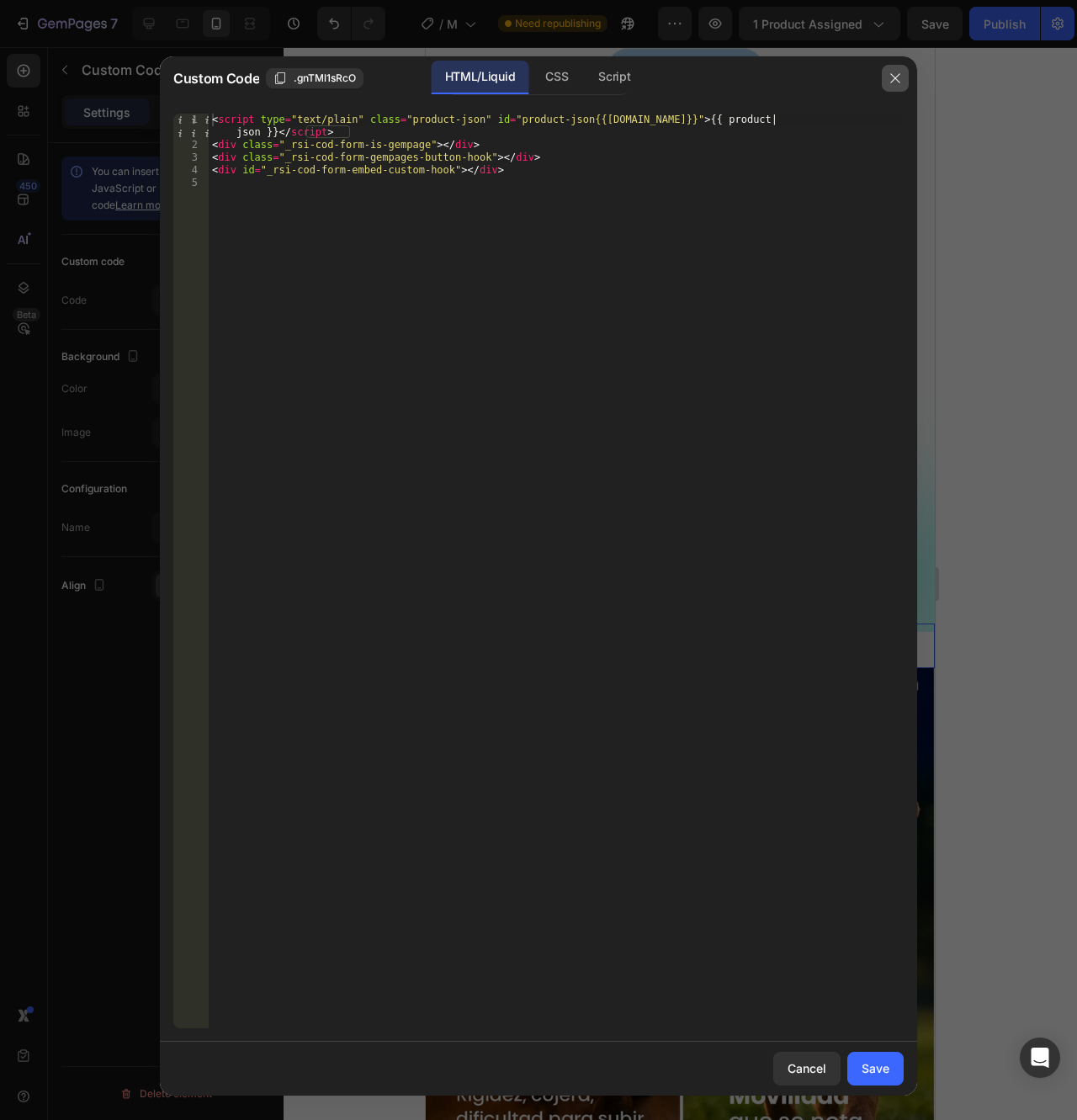
click at [898, 78] on icon "button" at bounding box center [896, 78] width 13 height 13
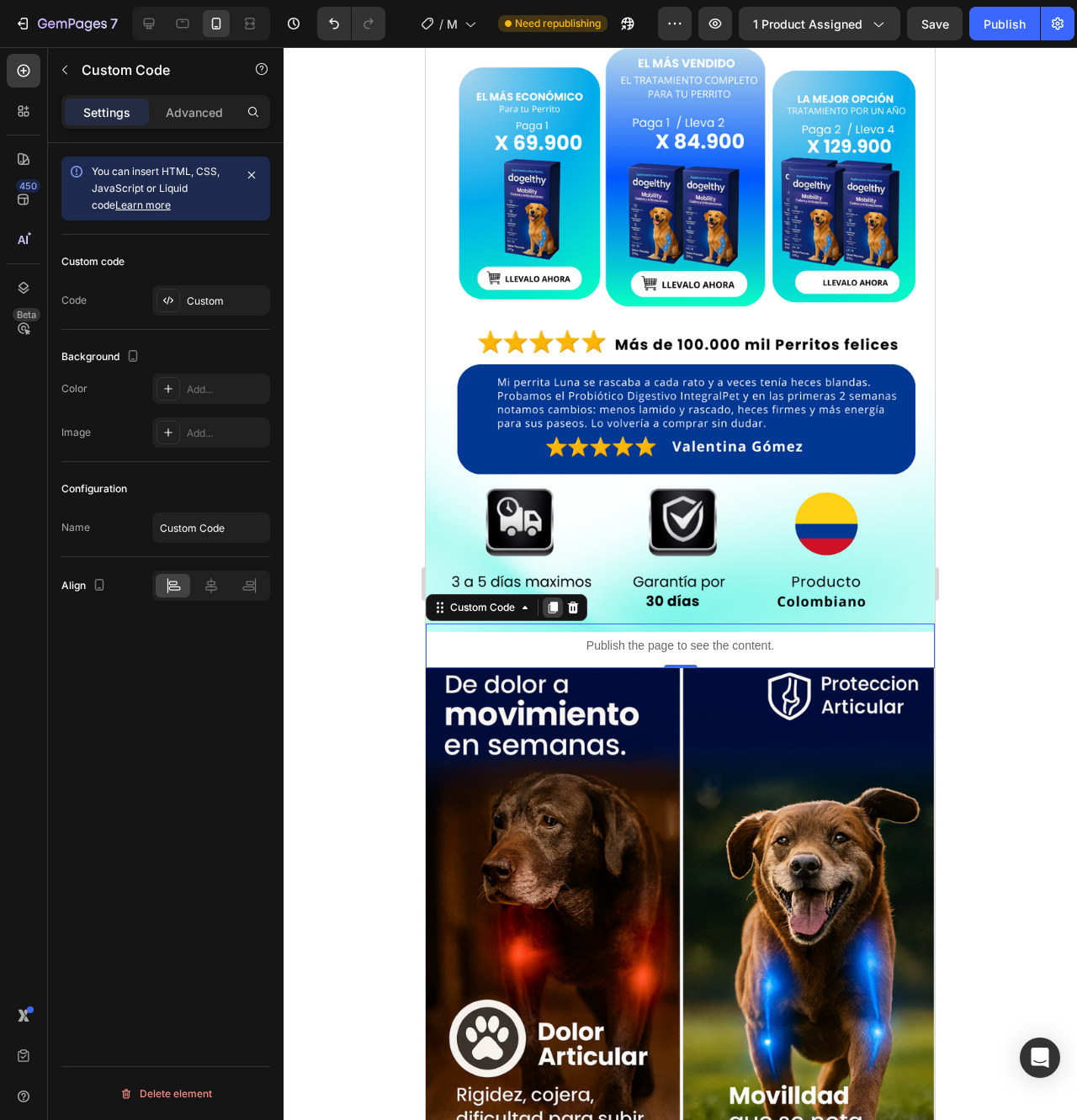
click at [549, 603] on icon at bounding box center [553, 608] width 9 height 12
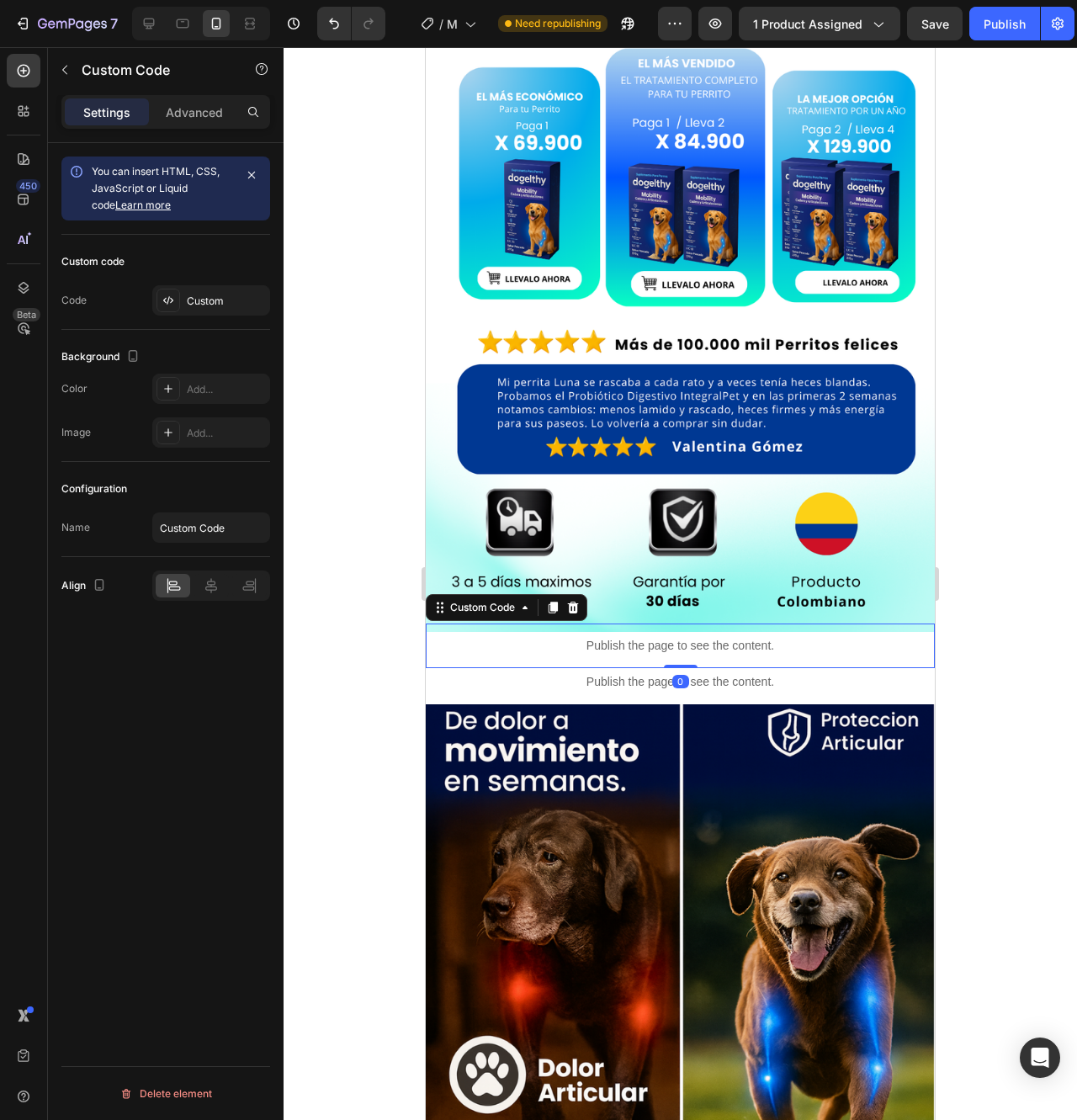
click at [648, 637] on p "Publish the page to see the content." at bounding box center [680, 646] width 509 height 18
click at [533, 637] on p "Publish the page to see the content." at bounding box center [680, 646] width 509 height 18
click at [194, 115] on p "Advanced" at bounding box center [195, 112] width 57 height 18
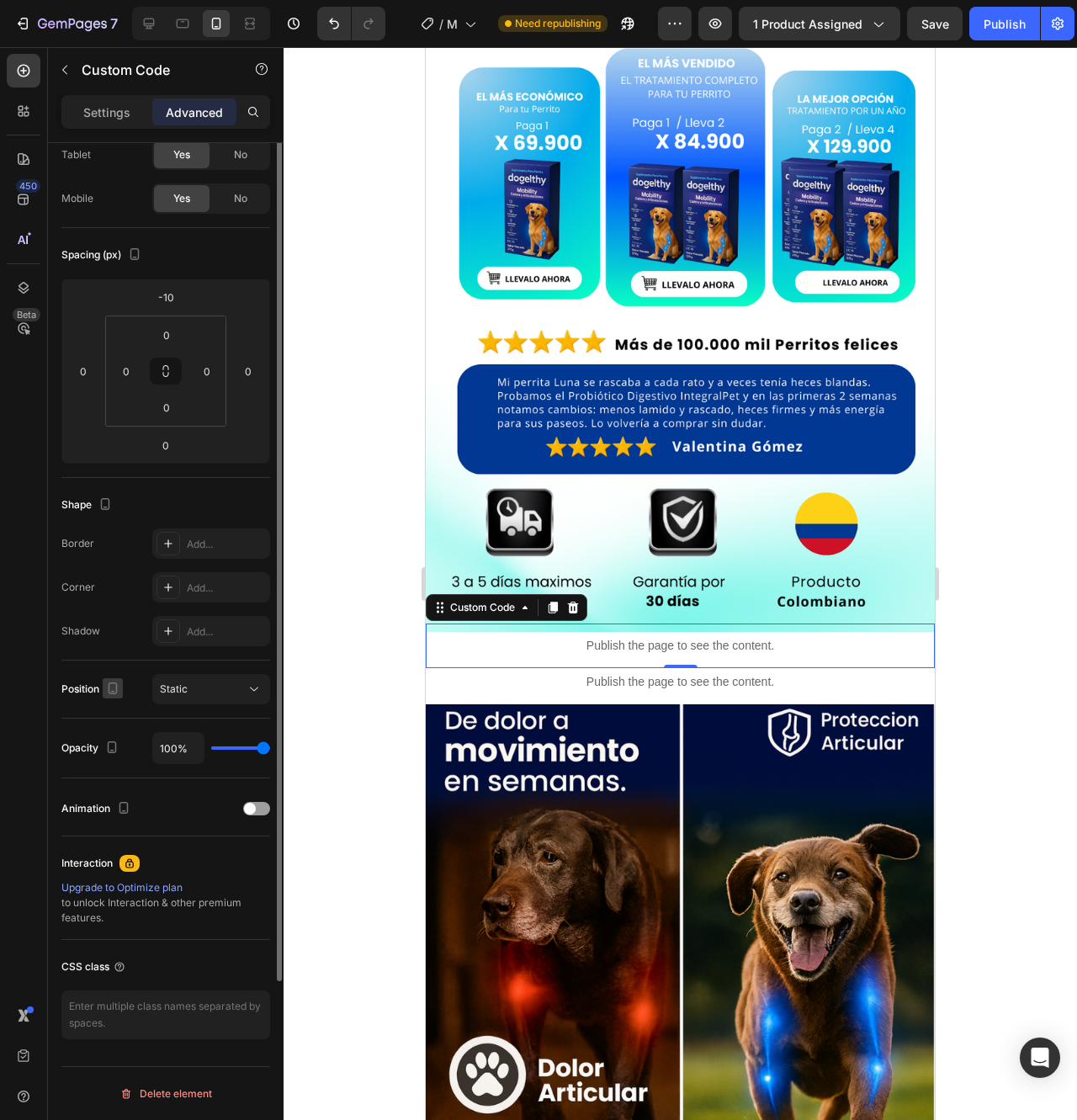
scroll to position [0, 0]
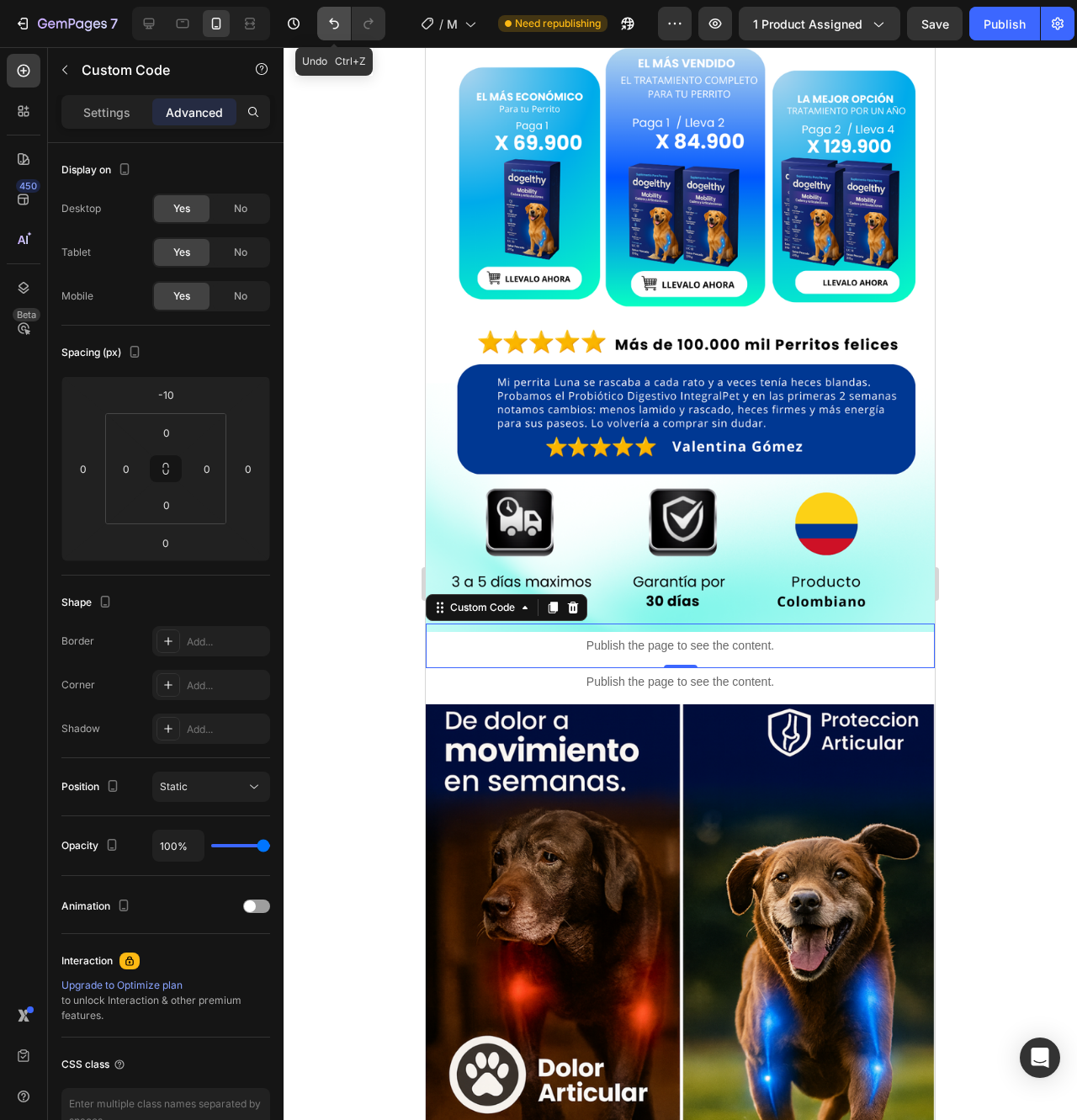
click at [329, 27] on icon "Undo/Redo" at bounding box center [335, 24] width 17 height 17
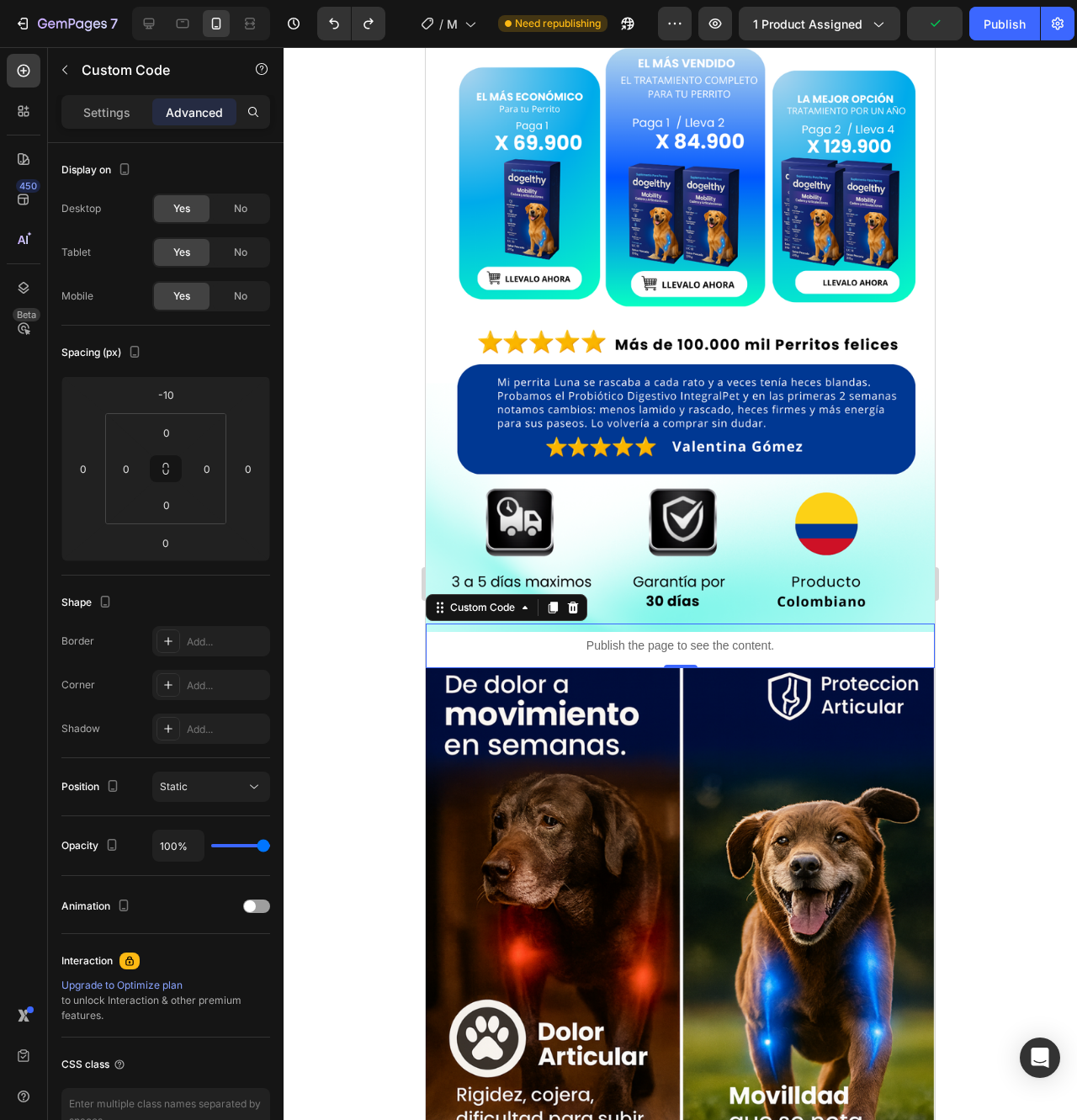
click at [910, 624] on div "Publish the page to see the content." at bounding box center [680, 646] width 509 height 45
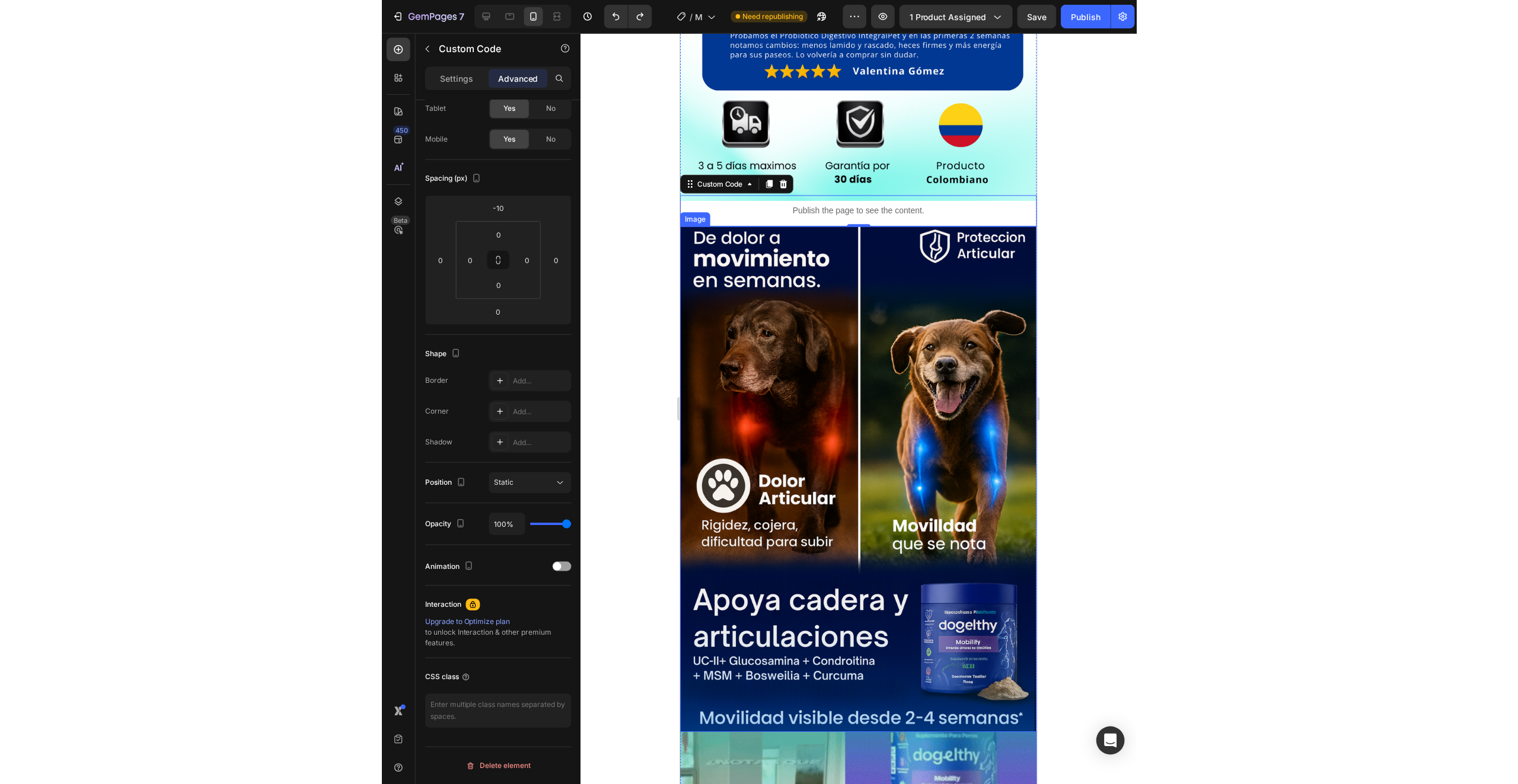
scroll to position [1126, 0]
